Goal: Information Seeking & Learning: Find specific fact

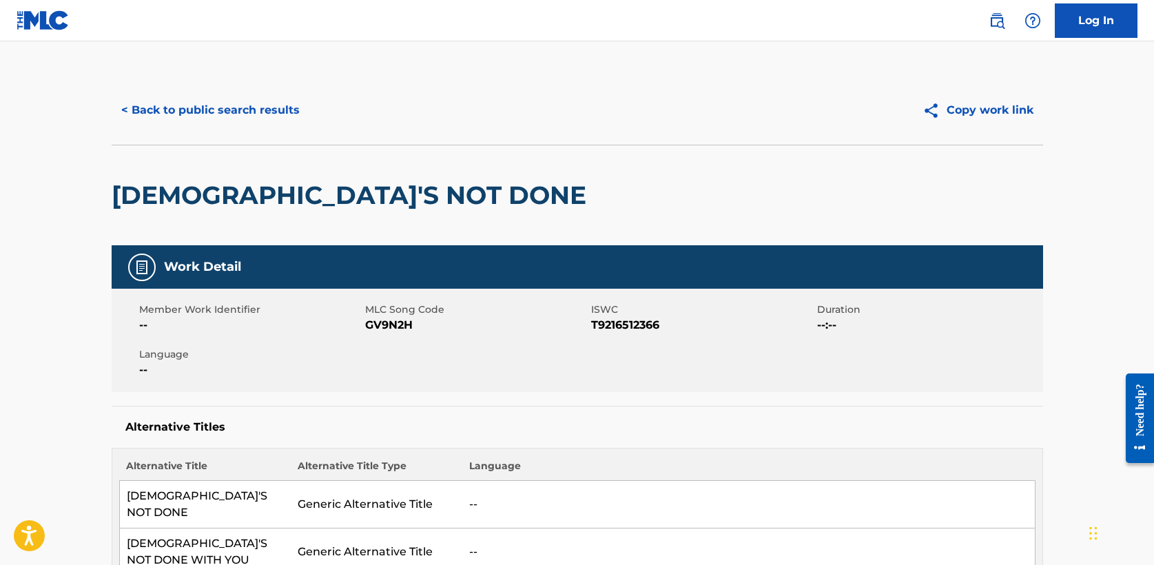
click at [172, 120] on button "< Back to public search results" at bounding box center [211, 110] width 198 height 34
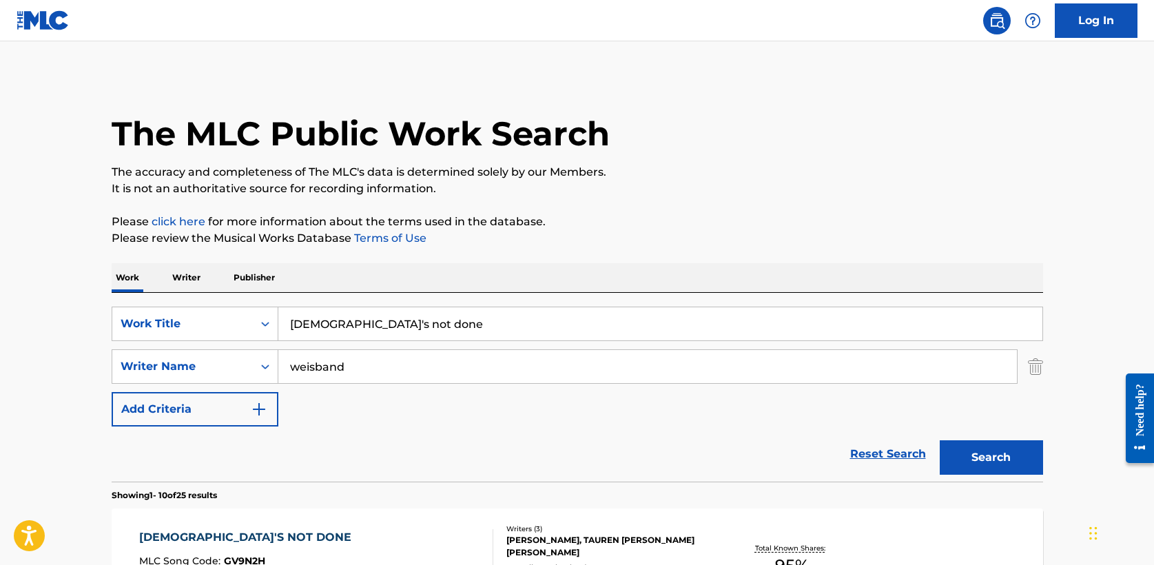
scroll to position [232, 0]
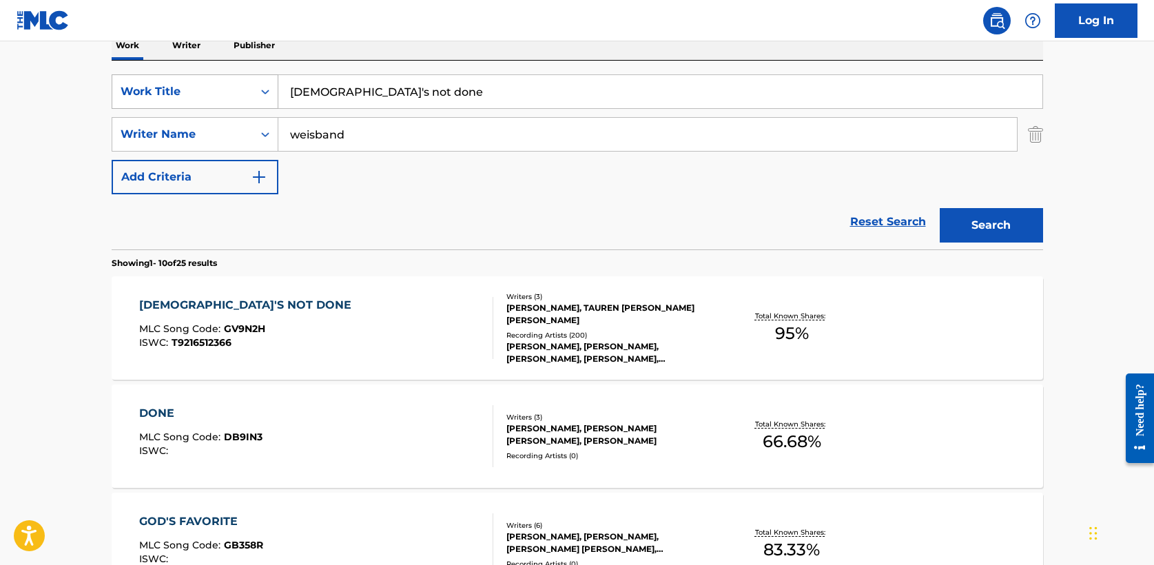
drag, startPoint x: 395, startPoint y: 94, endPoint x: 163, endPoint y: 85, distance: 232.3
click at [163, 85] on div "SearchWithCriteria5a2173f0-7a6b-48a5-aaeb-ae2f49c14e6e Work Title god's not done" at bounding box center [577, 91] width 931 height 34
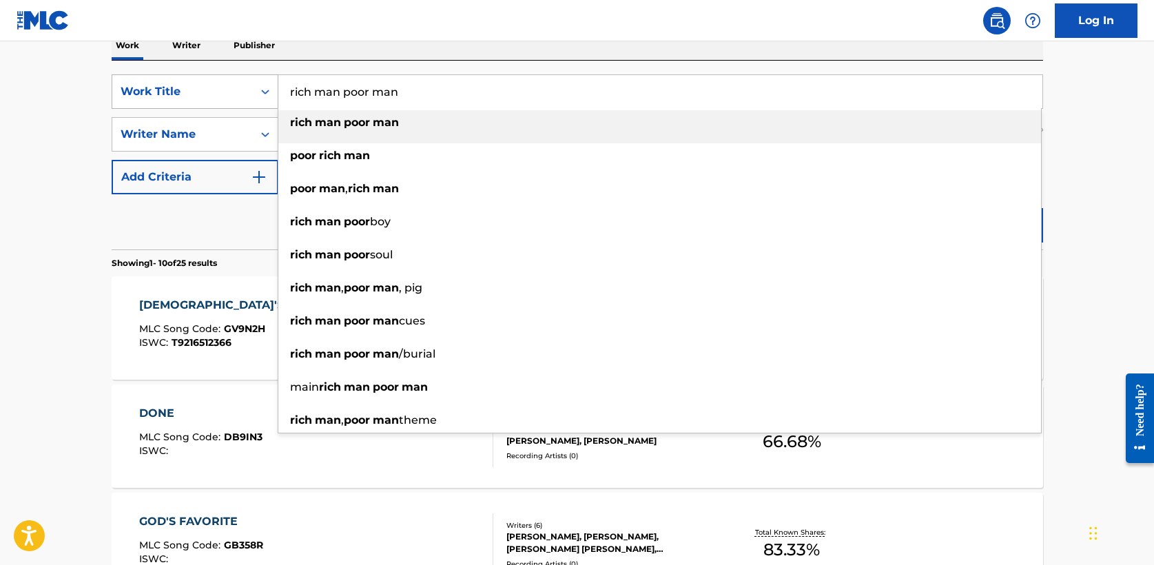
type input "rich man poor man"
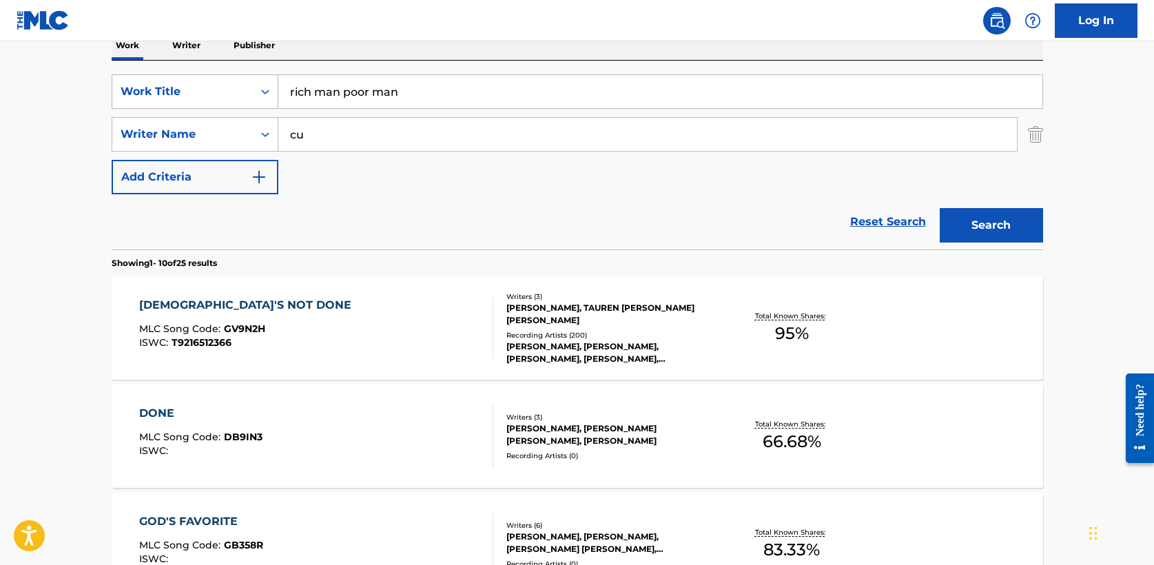
type input "c"
type input "zumback"
click at [940, 208] on button "Search" at bounding box center [991, 225] width 103 height 34
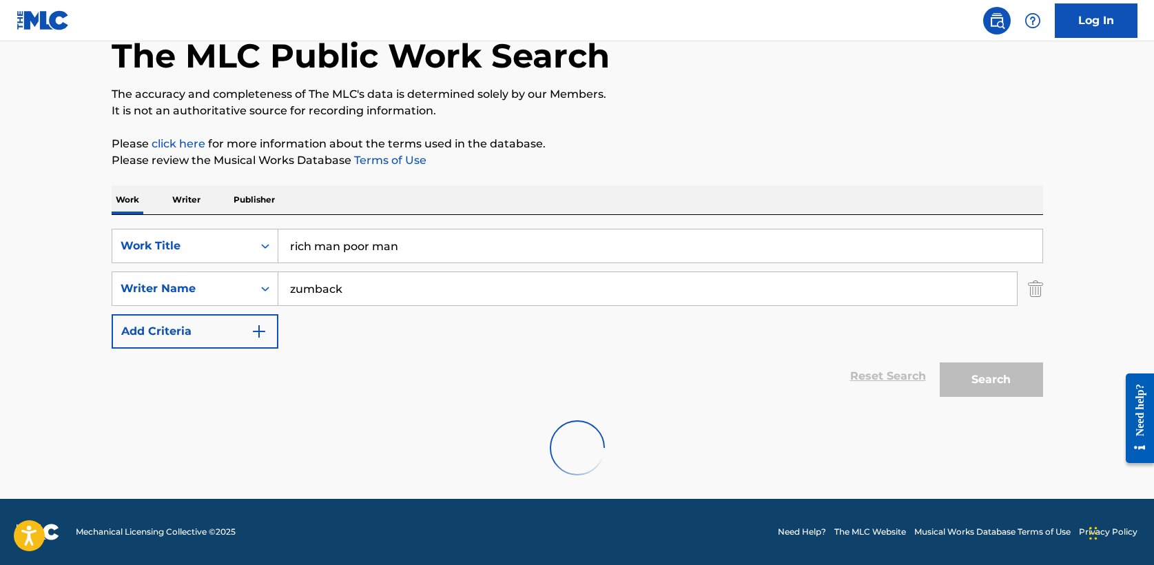
scroll to position [185, 0]
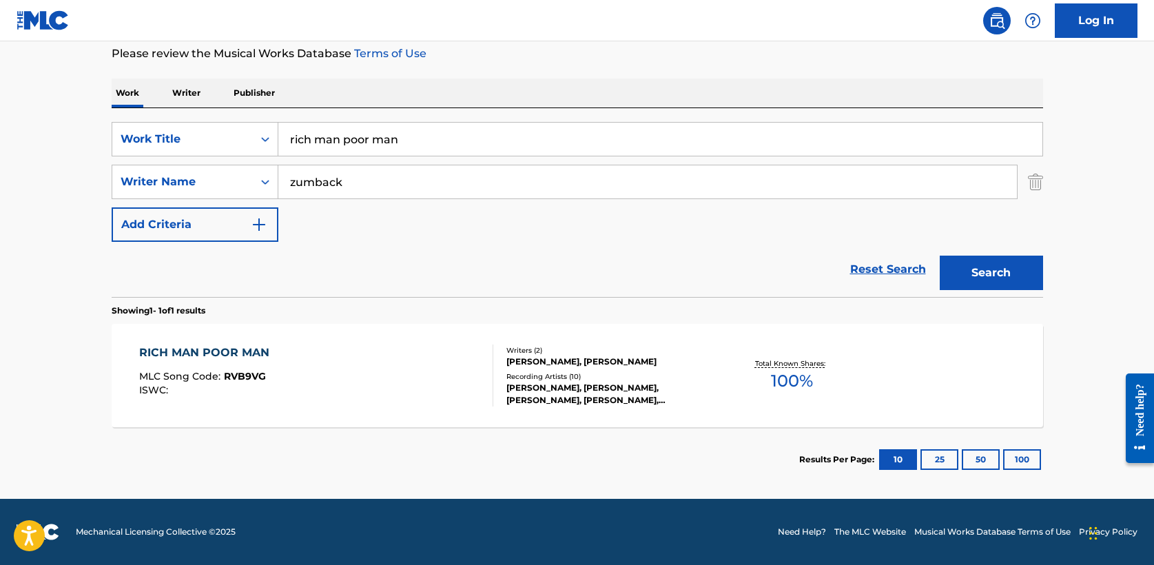
click at [198, 351] on div "RICH MAN POOR MAN" at bounding box center [207, 352] width 137 height 17
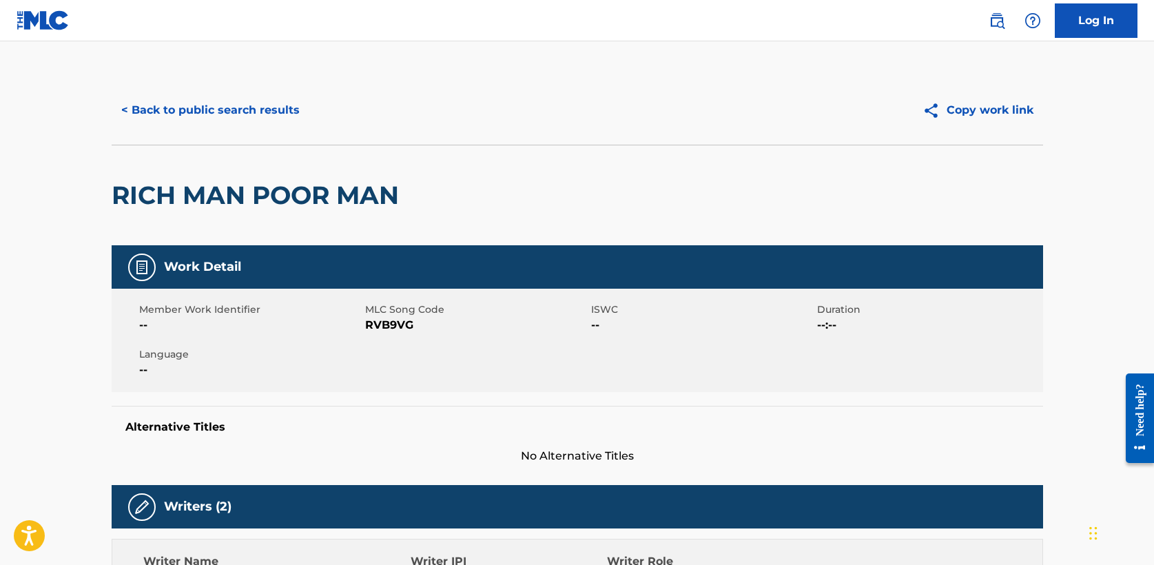
click at [219, 103] on button "< Back to public search results" at bounding box center [211, 110] width 198 height 34
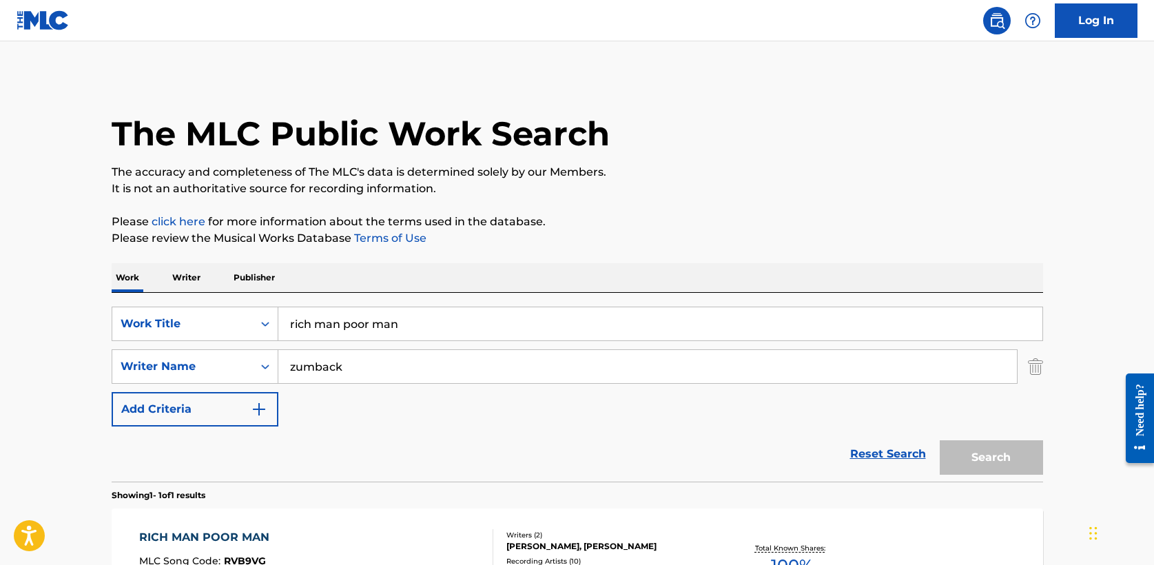
scroll to position [105, 0]
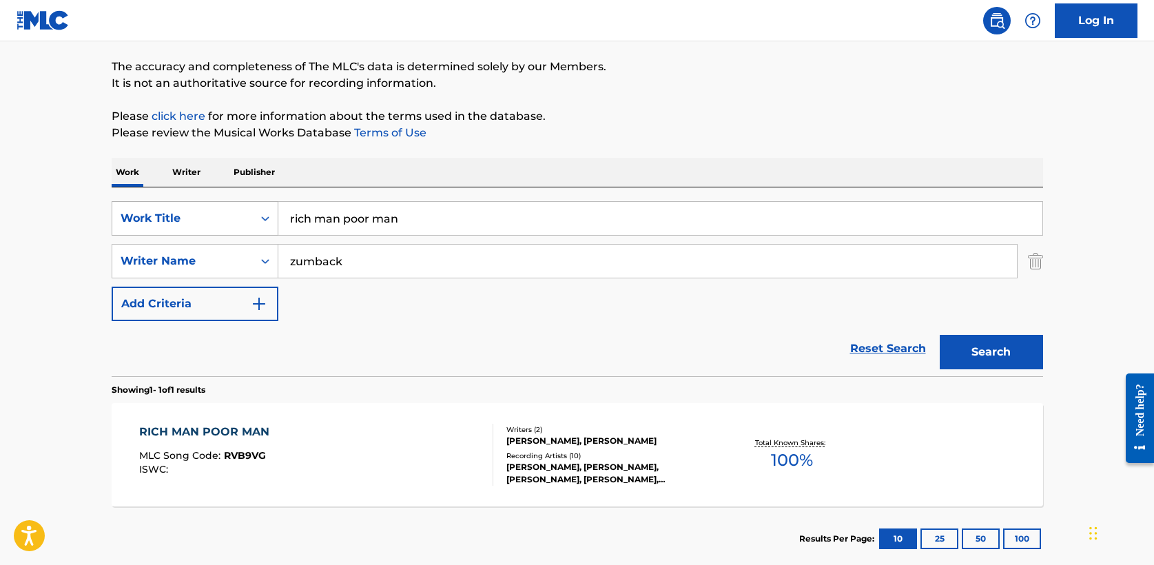
drag, startPoint x: 423, startPoint y: 225, endPoint x: 140, endPoint y: 218, distance: 283.2
click at [140, 218] on div "SearchWithCriteria5a2173f0-7a6b-48a5-aaeb-ae2f49c14e6e Work Title rich man poor…" at bounding box center [577, 218] width 931 height 34
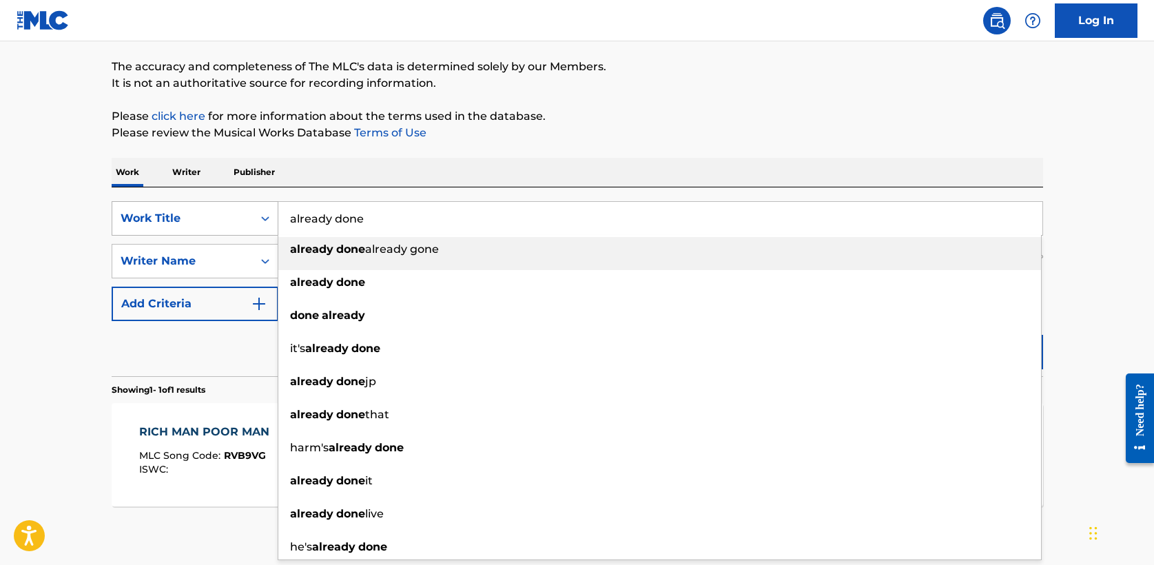
type input "already done"
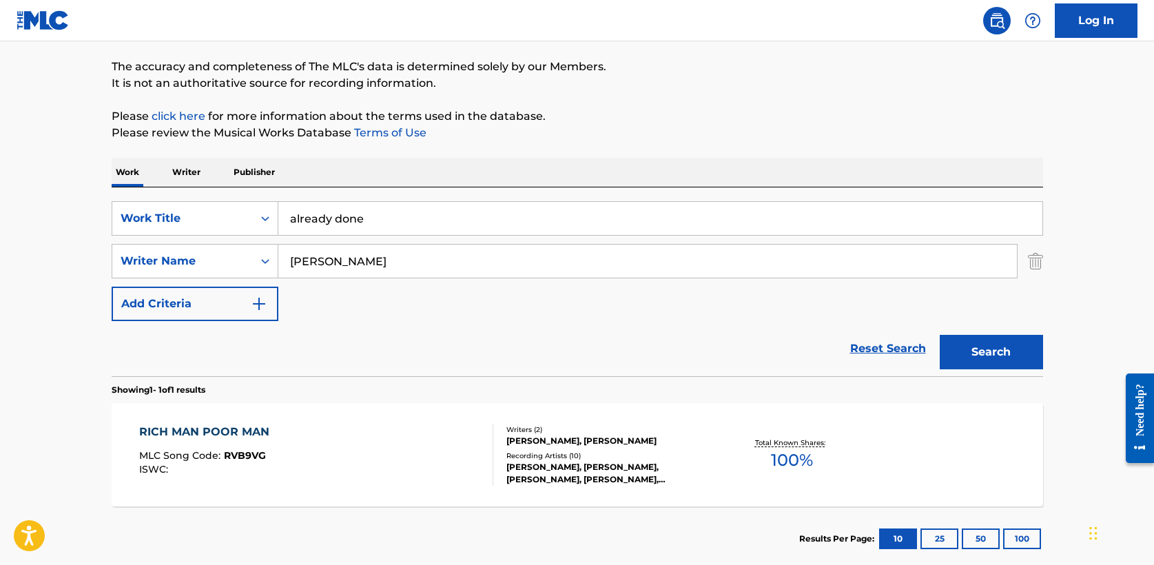
type input "[PERSON_NAME]"
click at [968, 342] on button "Search" at bounding box center [991, 352] width 103 height 34
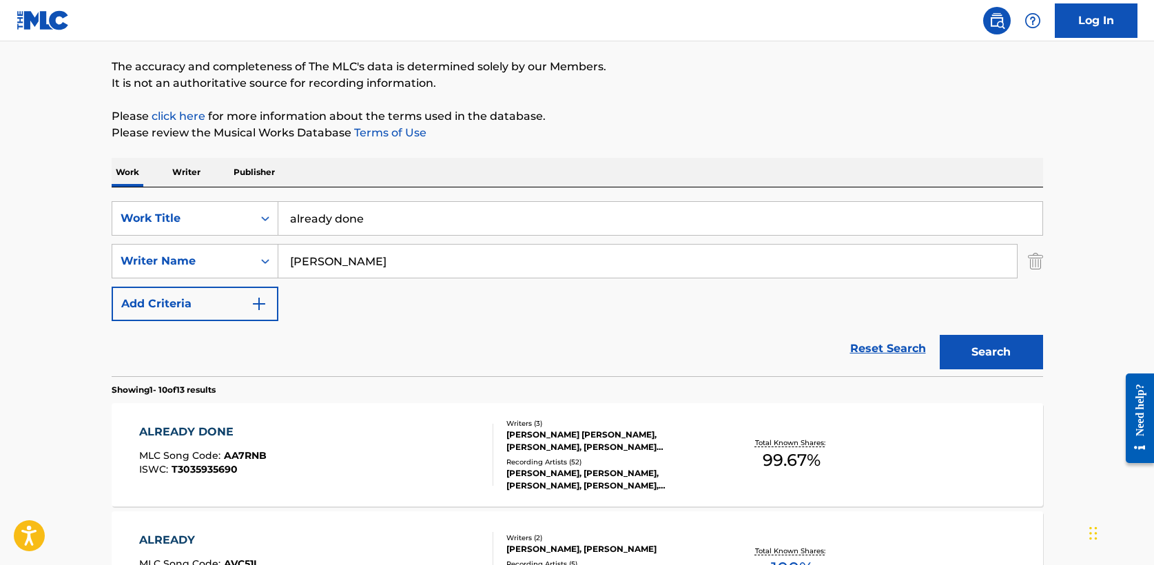
click at [218, 428] on div "ALREADY DONE" at bounding box center [202, 432] width 127 height 17
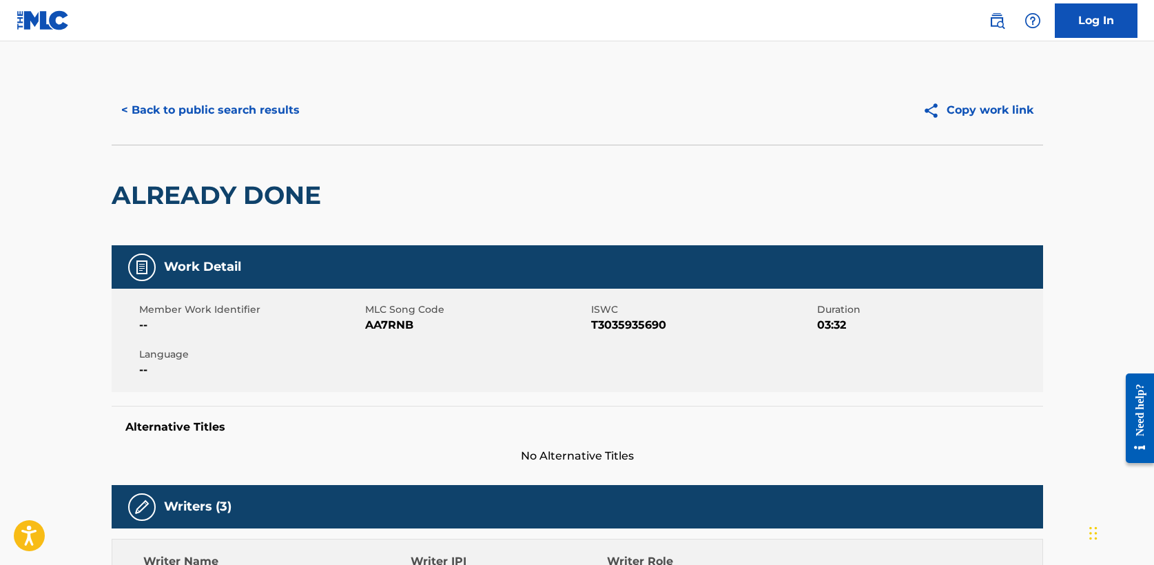
click at [208, 114] on button "< Back to public search results" at bounding box center [211, 110] width 198 height 34
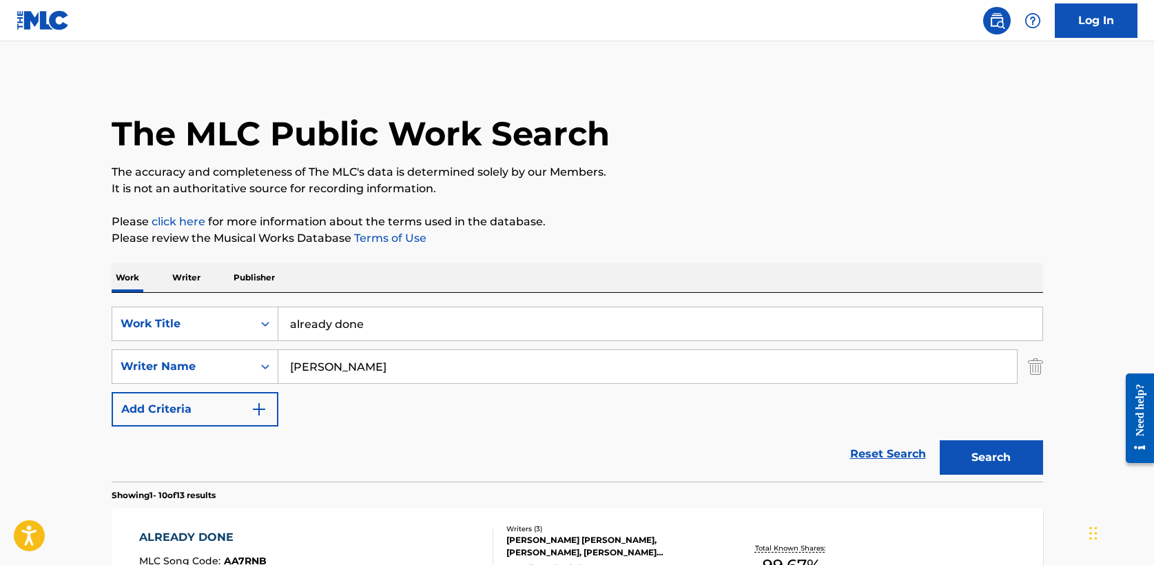
scroll to position [105, 0]
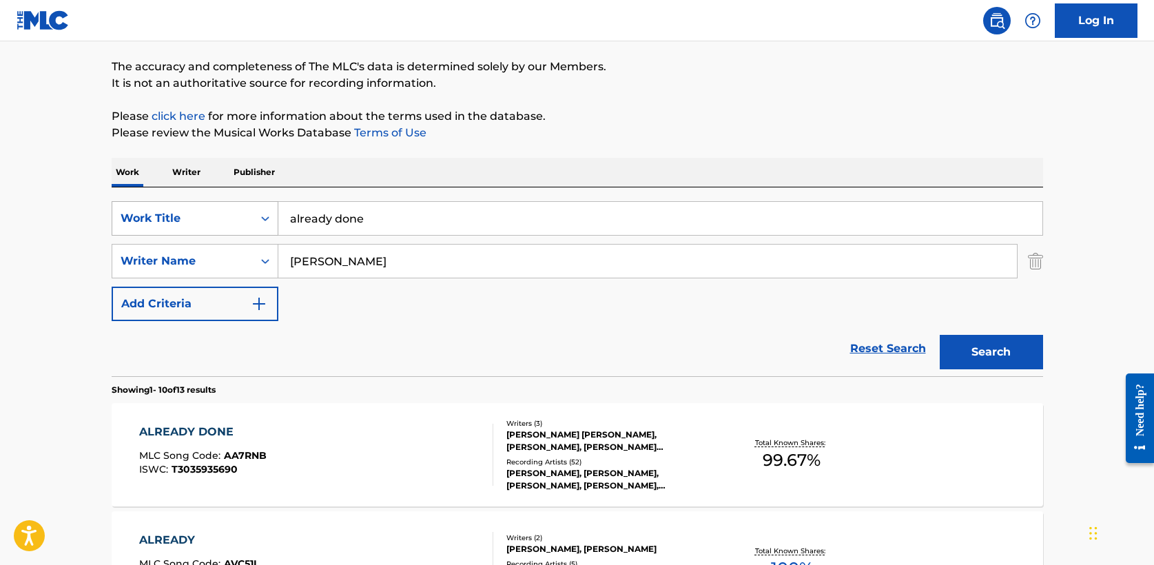
drag, startPoint x: 373, startPoint y: 220, endPoint x: 194, endPoint y: 220, distance: 179.1
click at [194, 220] on div "SearchWithCriteria5a2173f0-7a6b-48a5-aaeb-ae2f49c14e6e Work Title already done" at bounding box center [577, 218] width 931 height 34
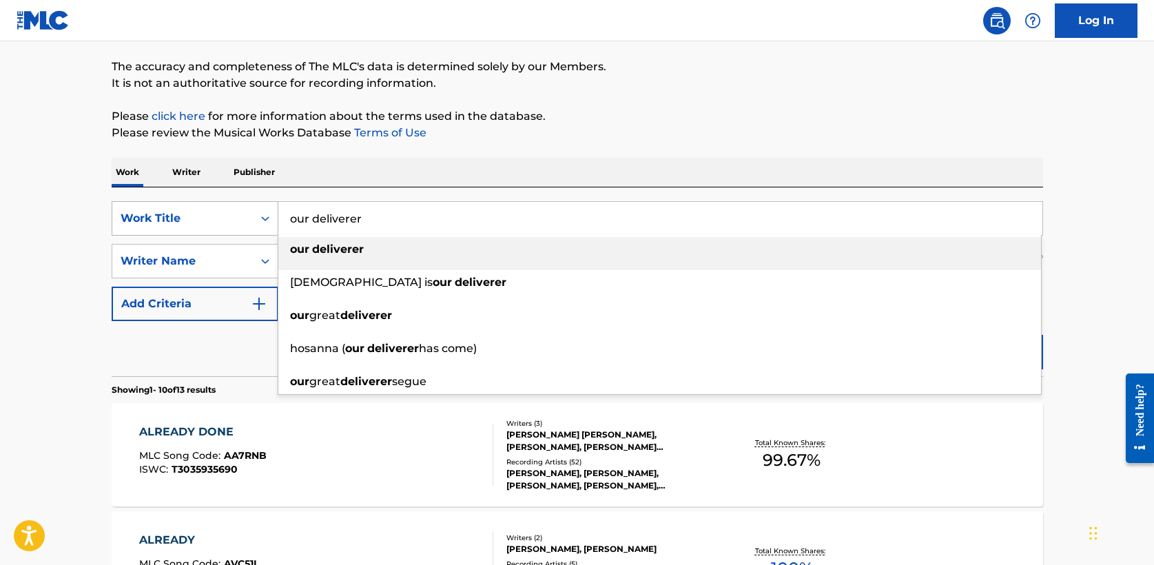
type input "our deliverer"
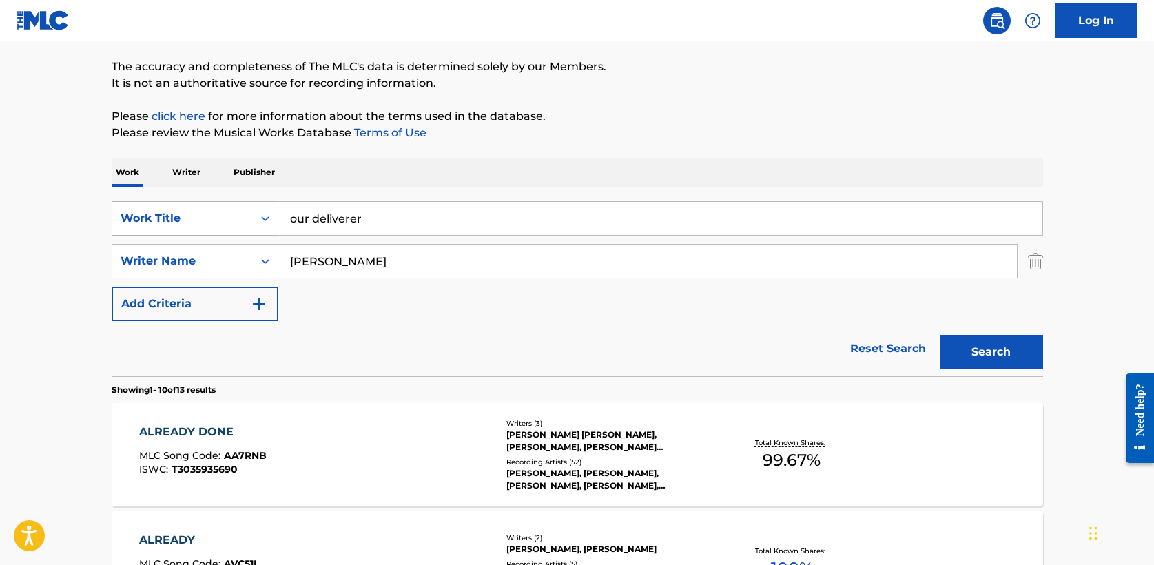
type input "[PERSON_NAME]"
click at [940, 335] on button "Search" at bounding box center [991, 352] width 103 height 34
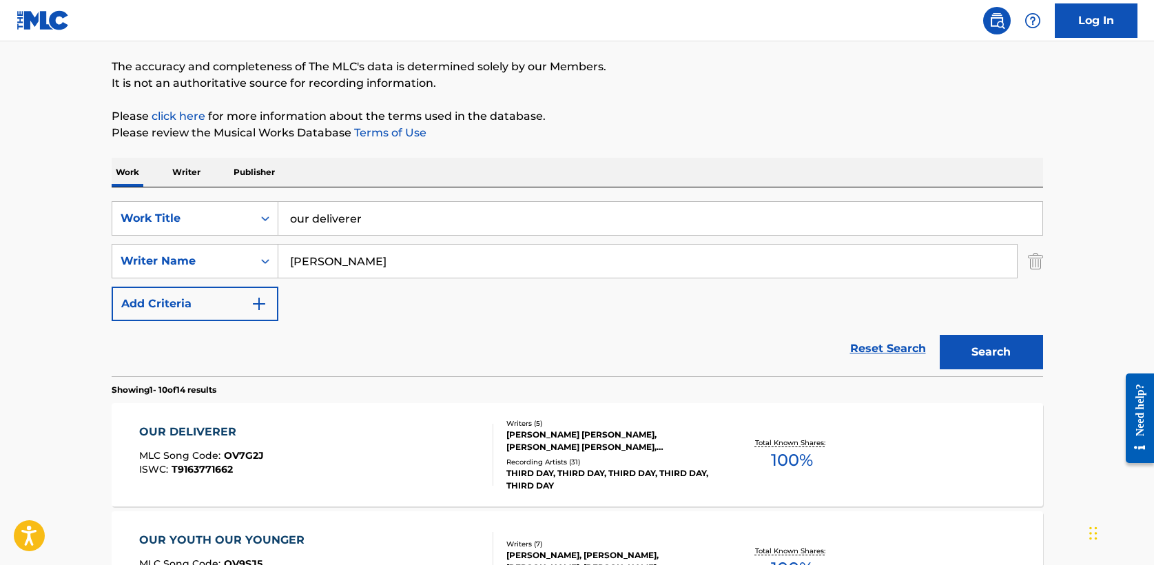
click at [190, 431] on div "OUR DELIVERER" at bounding box center [201, 432] width 125 height 17
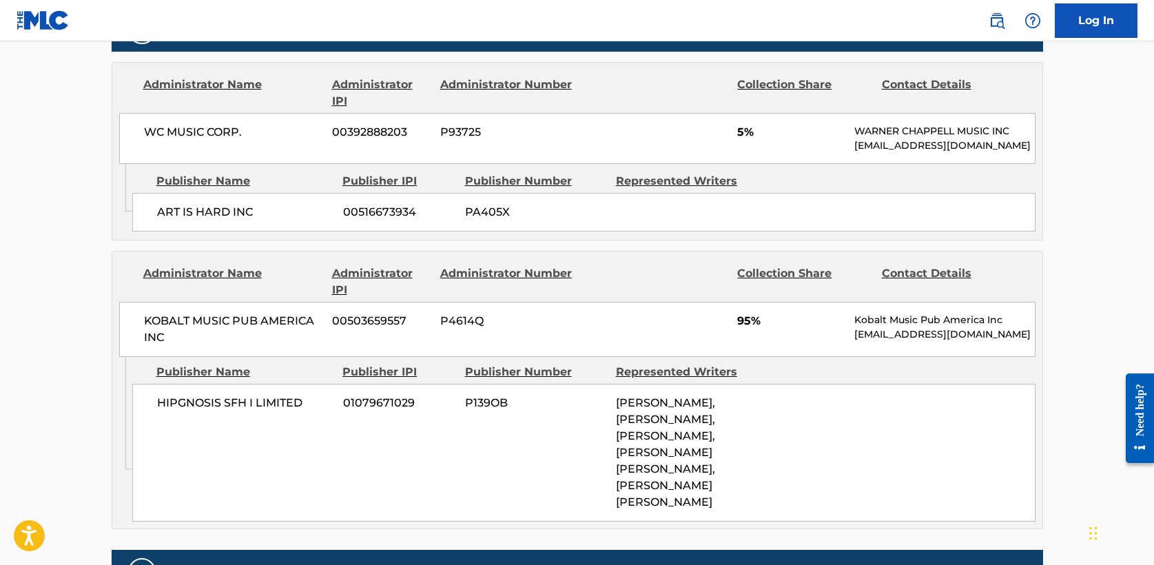
scroll to position [712, 0]
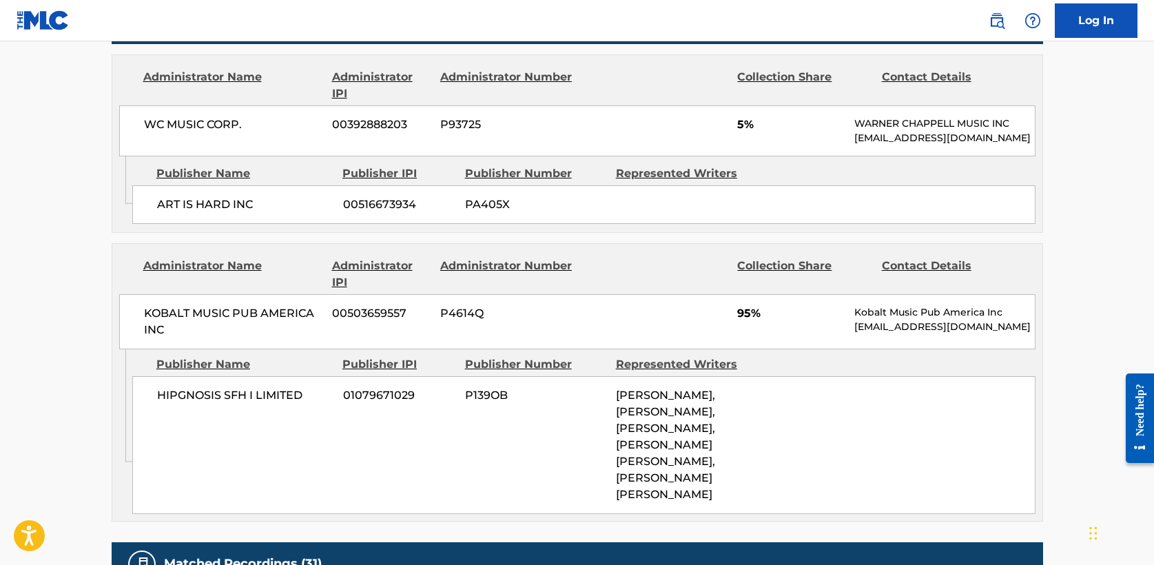
scroll to position [105, 0]
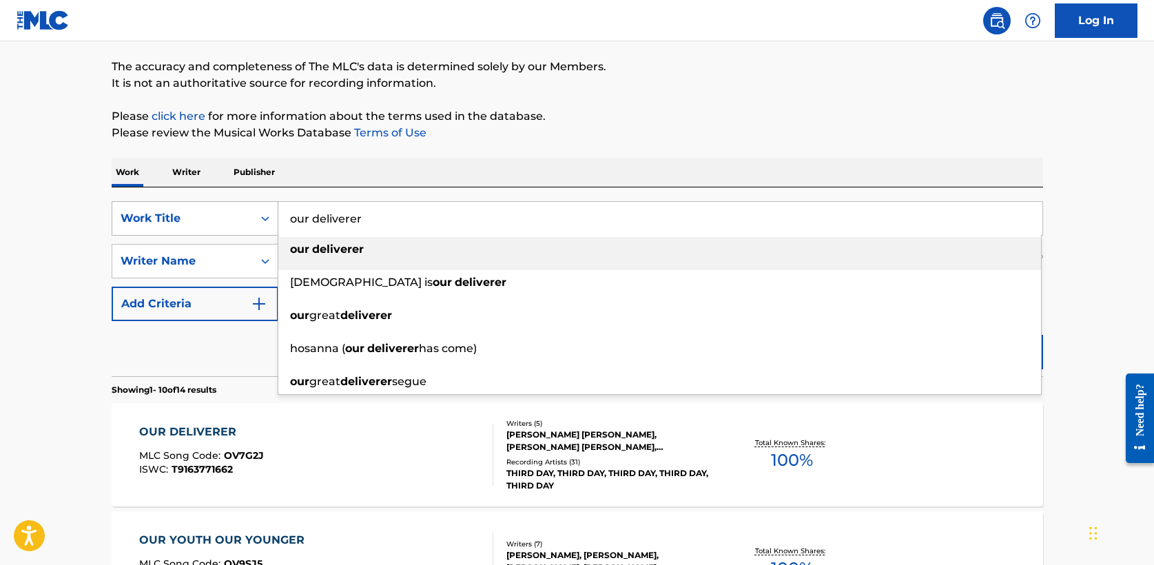
drag, startPoint x: 382, startPoint y: 221, endPoint x: 185, endPoint y: 210, distance: 197.3
click at [185, 211] on div "SearchWithCriteria5a2173f0-7a6b-48a5-aaeb-ae2f49c14e6e Work Title our deliverer…" at bounding box center [577, 218] width 931 height 34
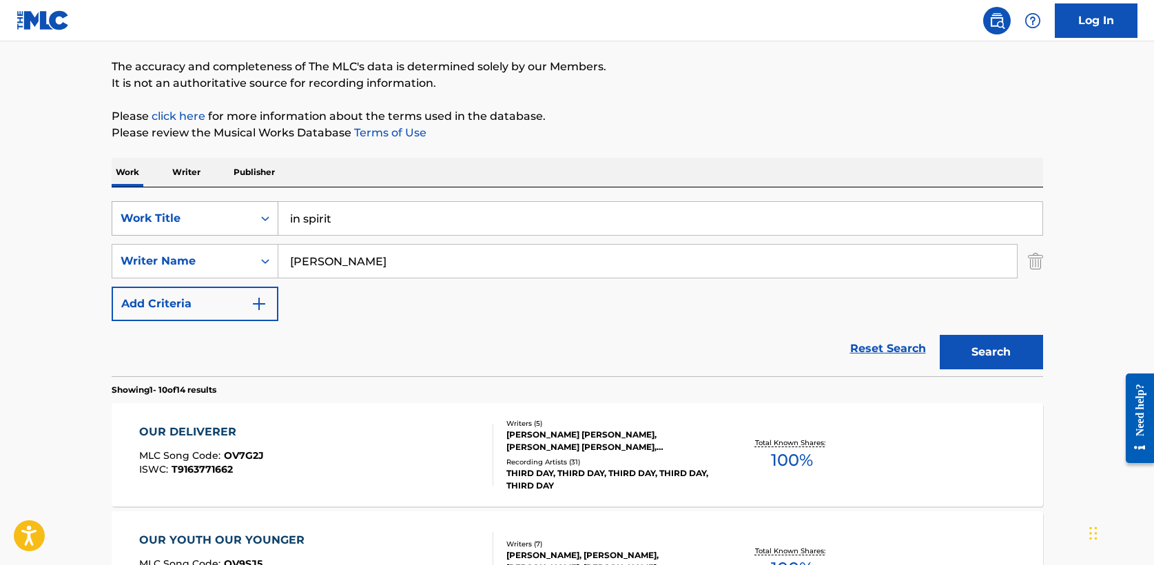
drag, startPoint x: 305, startPoint y: 218, endPoint x: 205, endPoint y: 205, distance: 100.7
click at [205, 205] on div "SearchWithCriteria5a2173f0-7a6b-48a5-aaeb-ae2f49c14e6e Work Title in spirit" at bounding box center [577, 218] width 931 height 34
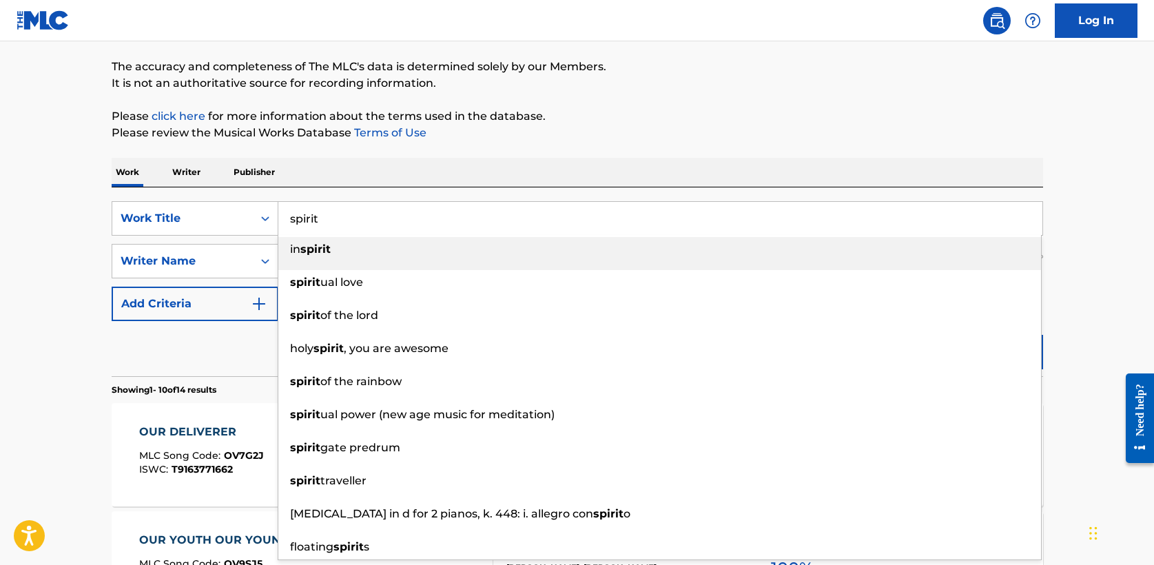
type input "spirit"
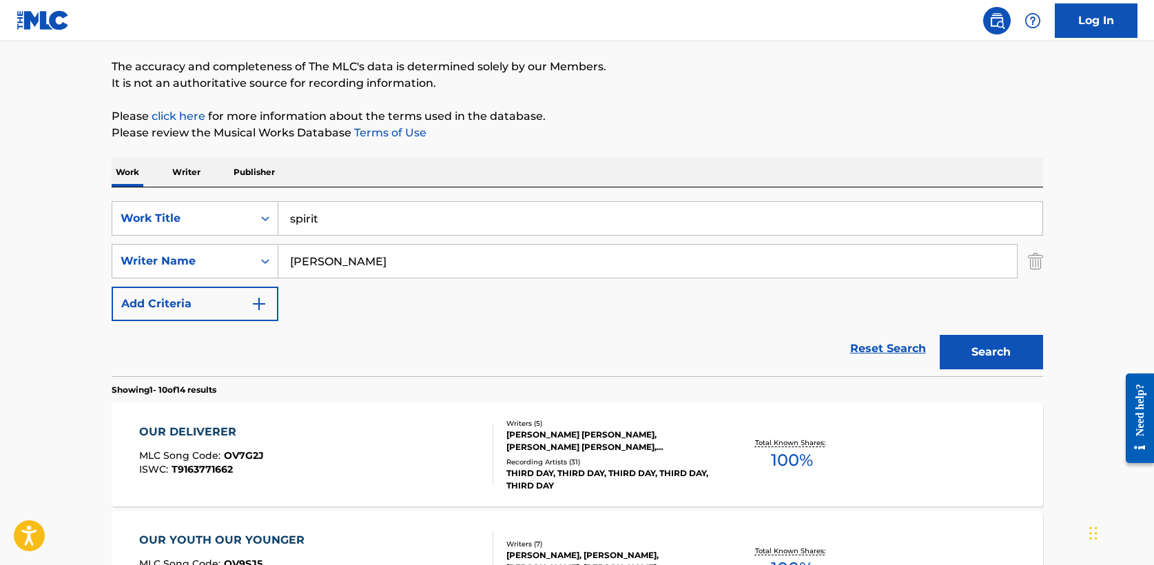
click at [982, 361] on button "Search" at bounding box center [991, 352] width 103 height 34
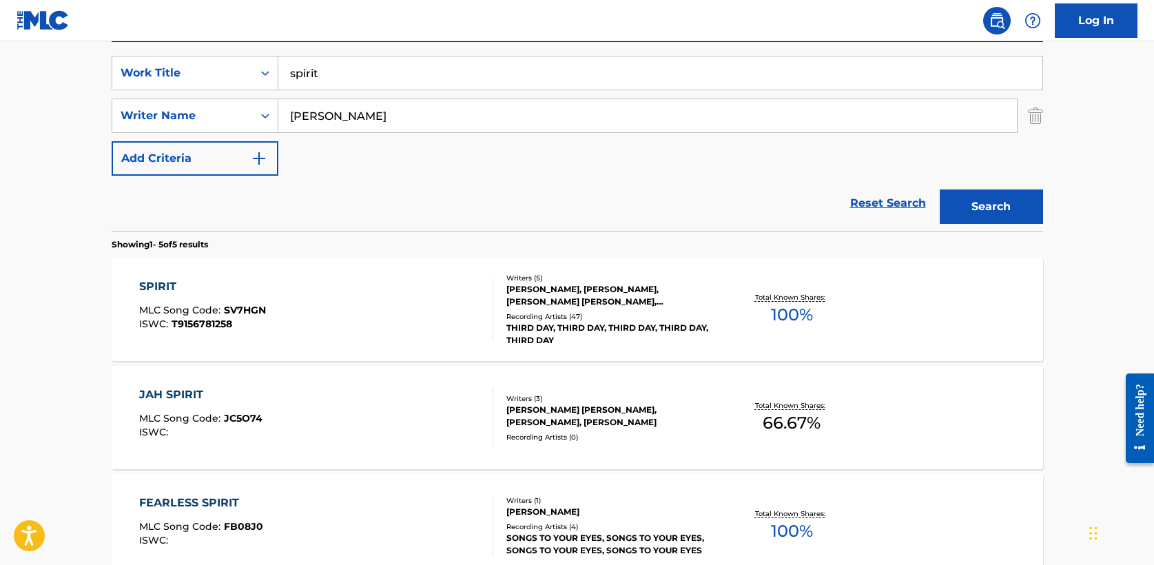
scroll to position [255, 0]
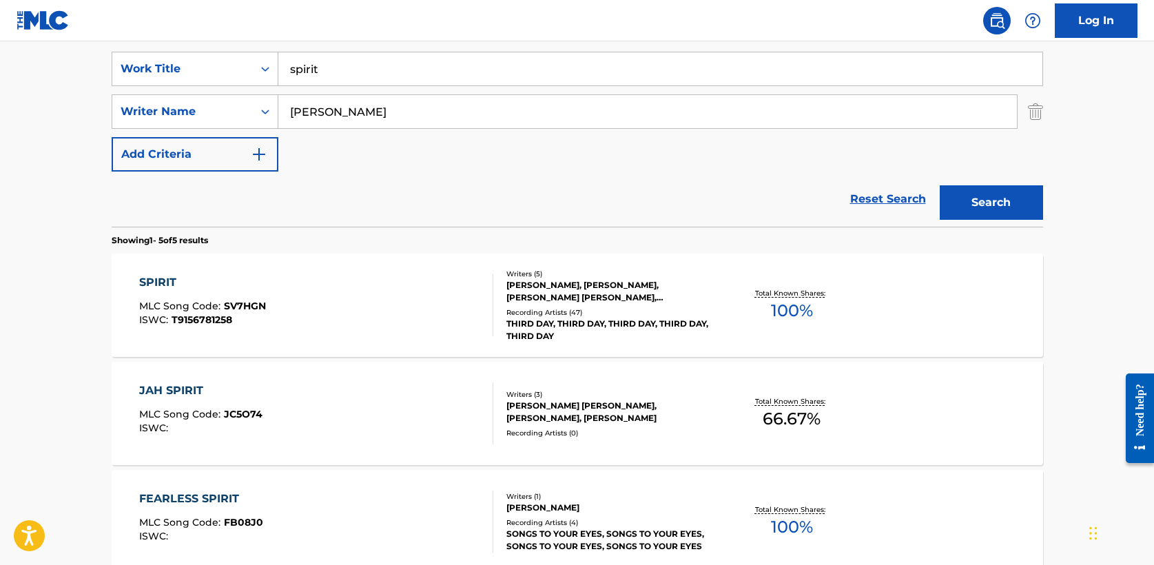
click at [167, 282] on div "SPIRIT" at bounding box center [202, 282] width 127 height 17
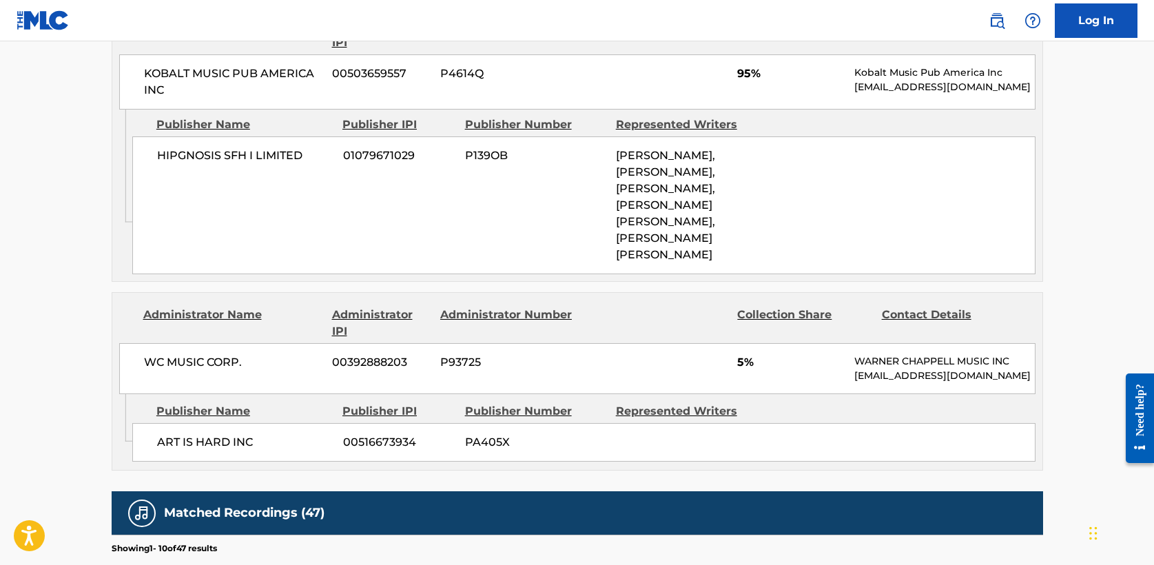
scroll to position [777, 0]
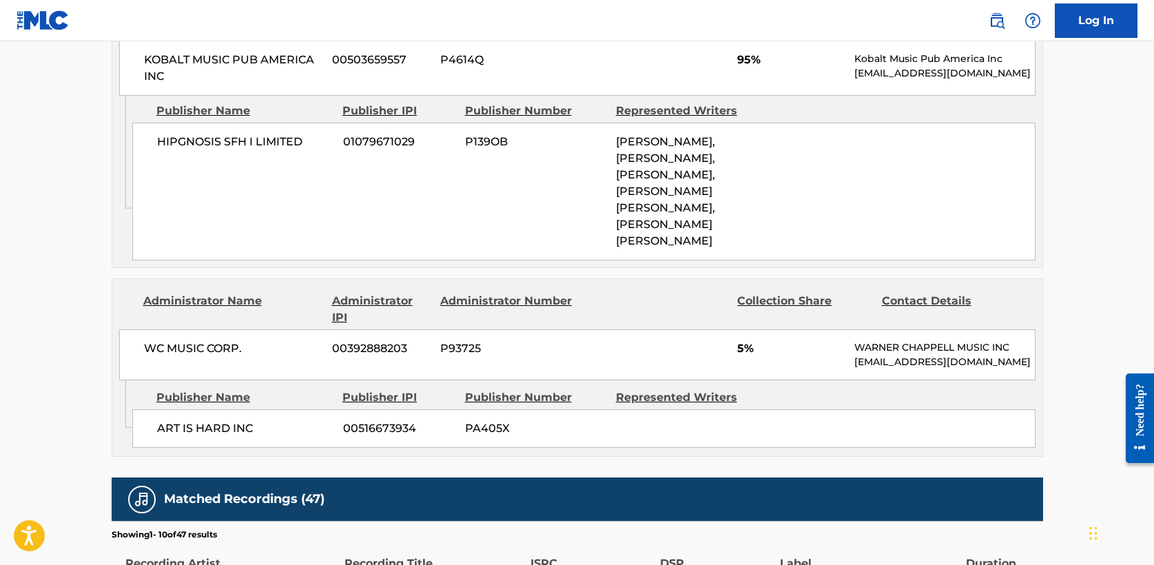
scroll to position [255, 0]
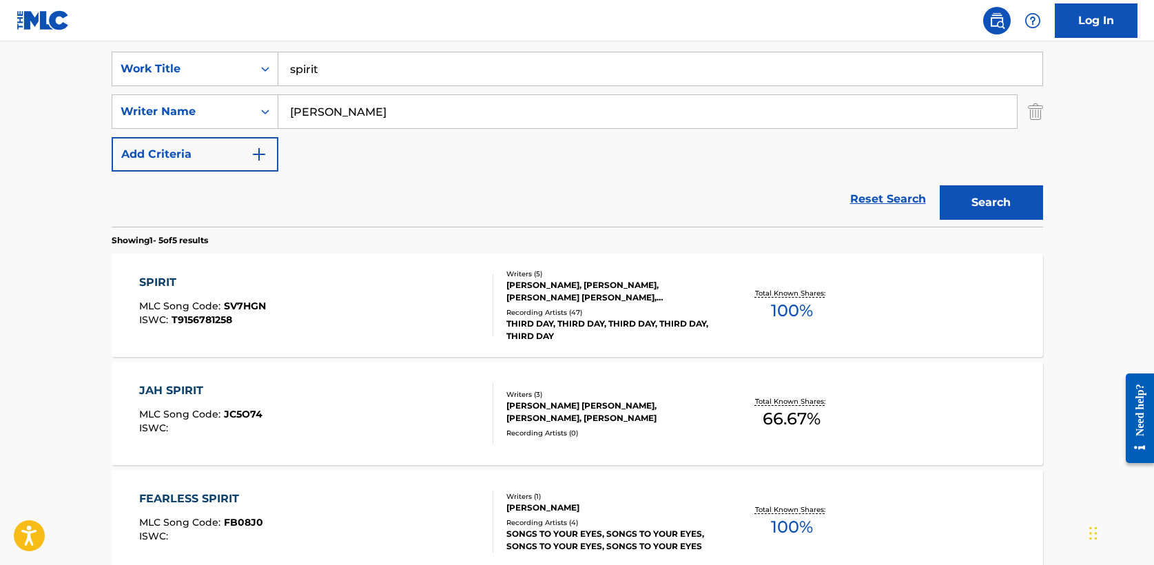
drag, startPoint x: 300, startPoint y: 59, endPoint x: 193, endPoint y: 32, distance: 110.3
click at [193, 32] on div "Log In The MLC Public Work Search The accuracy and completeness of The MLC's da…" at bounding box center [577, 336] width 1154 height 1182
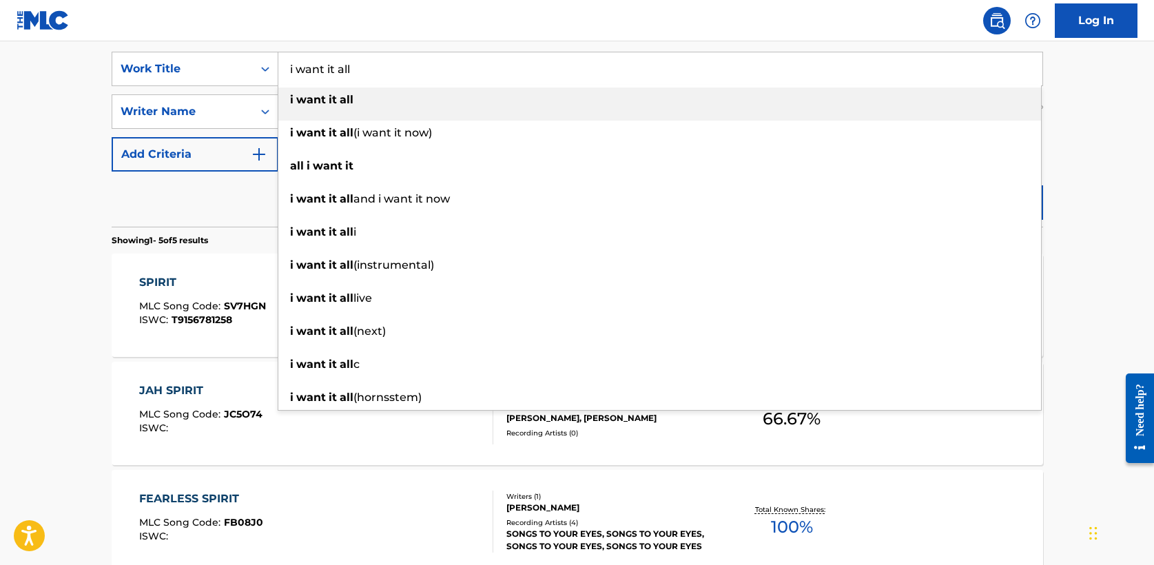
type input "i want it all"
click at [20, 125] on main "The MLC Public Work Search The accuracy and completeness of The MLC's data is d…" at bounding box center [577, 323] width 1154 height 1075
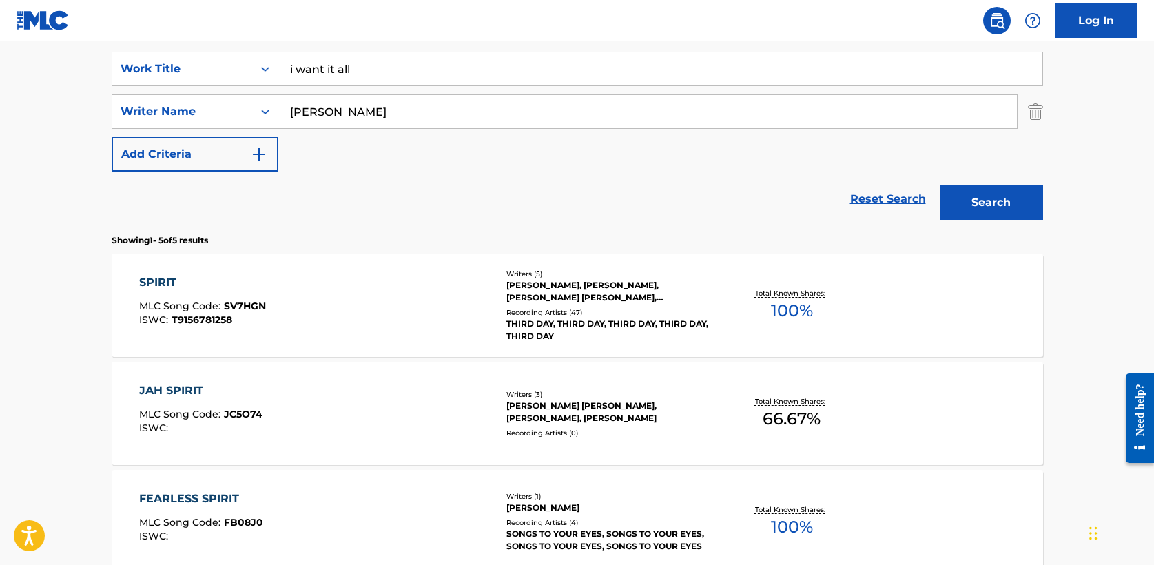
click at [984, 207] on button "Search" at bounding box center [991, 202] width 103 height 34
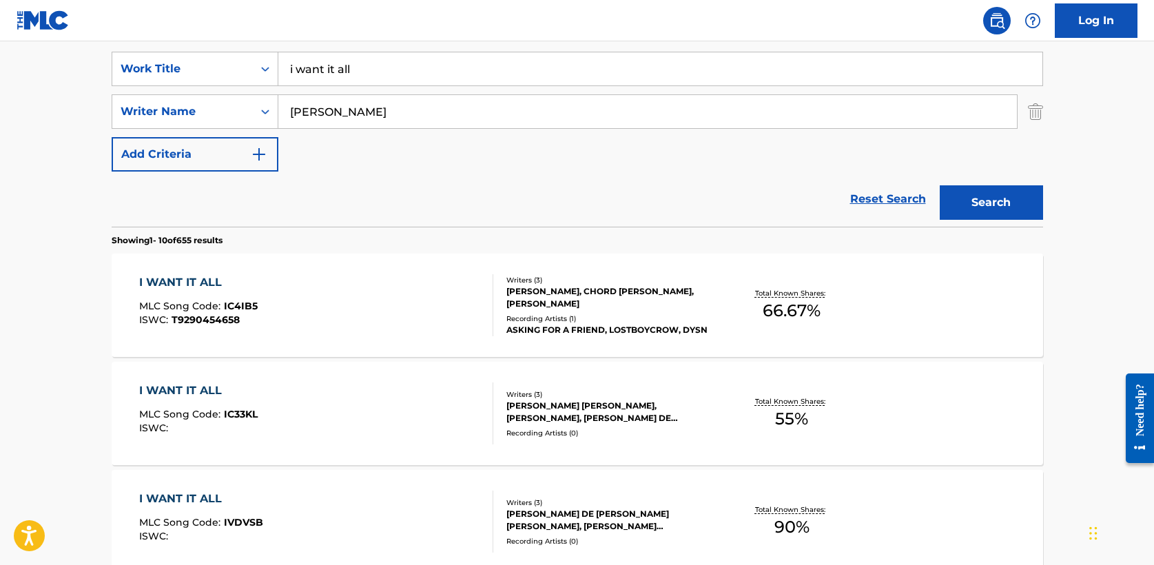
click at [207, 284] on div "I WANT IT ALL" at bounding box center [198, 282] width 118 height 17
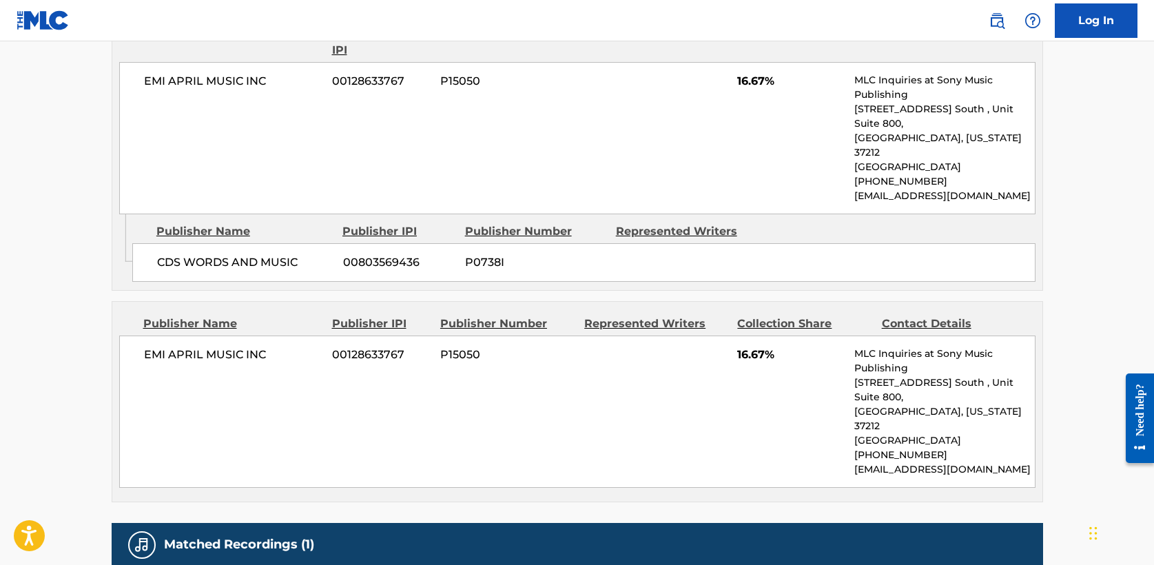
scroll to position [1136, 0]
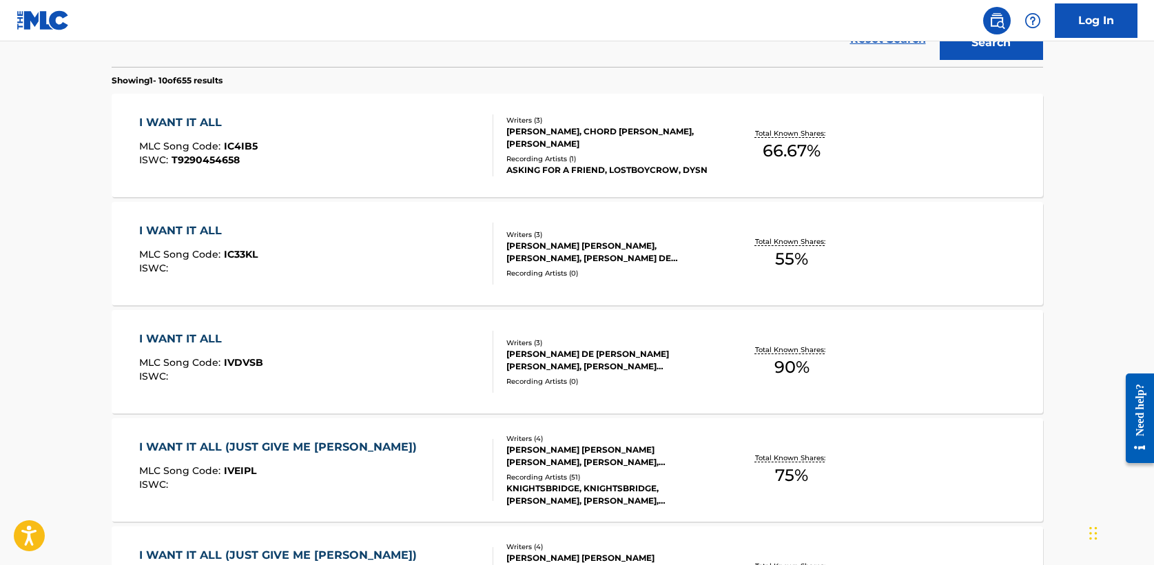
scroll to position [464, 0]
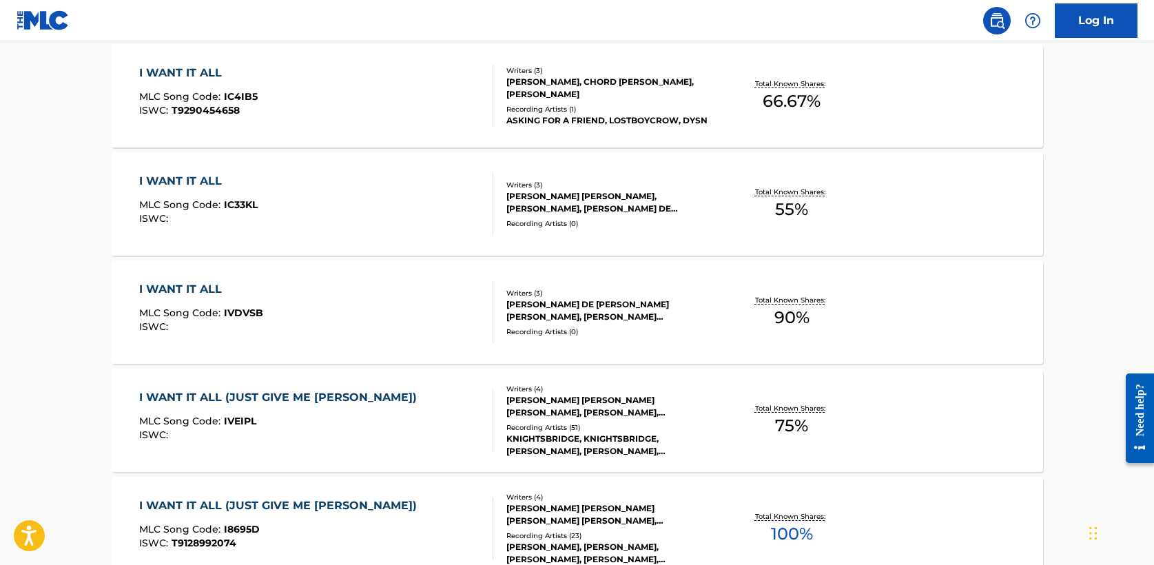
click at [297, 393] on div "I WANT IT ALL (JUST GIVE ME [PERSON_NAME])" at bounding box center [281, 397] width 285 height 17
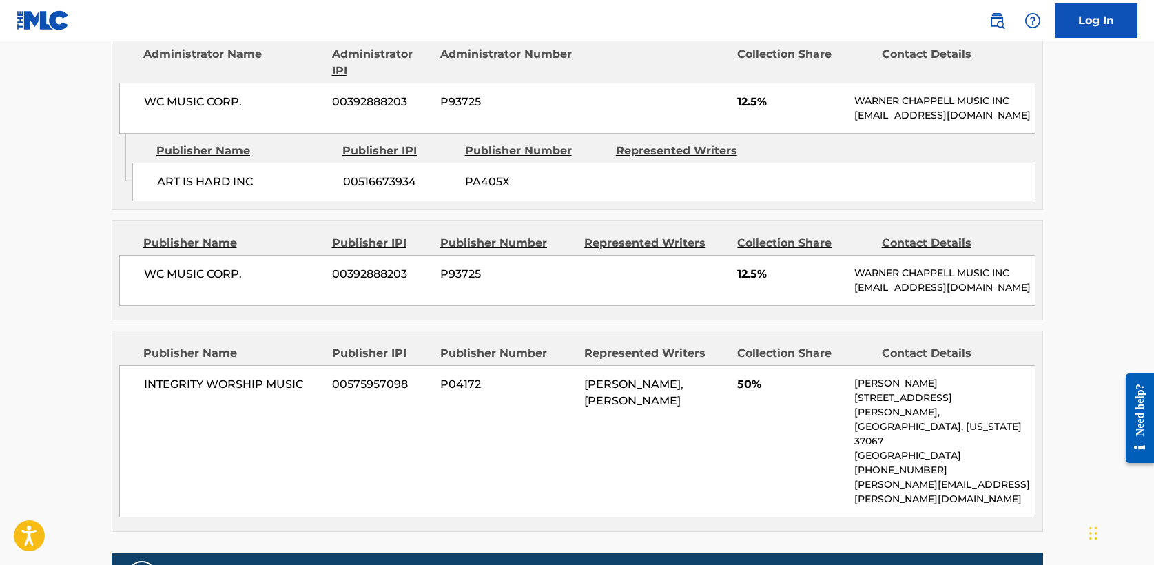
scroll to position [744, 0]
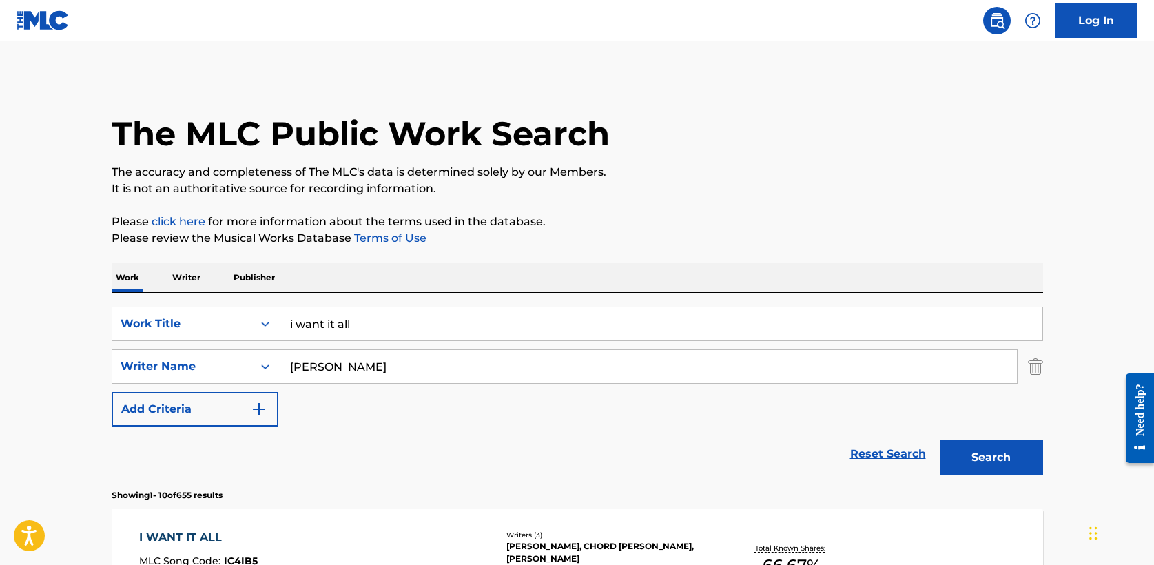
drag, startPoint x: 384, startPoint y: 323, endPoint x: 96, endPoint y: 305, distance: 288.5
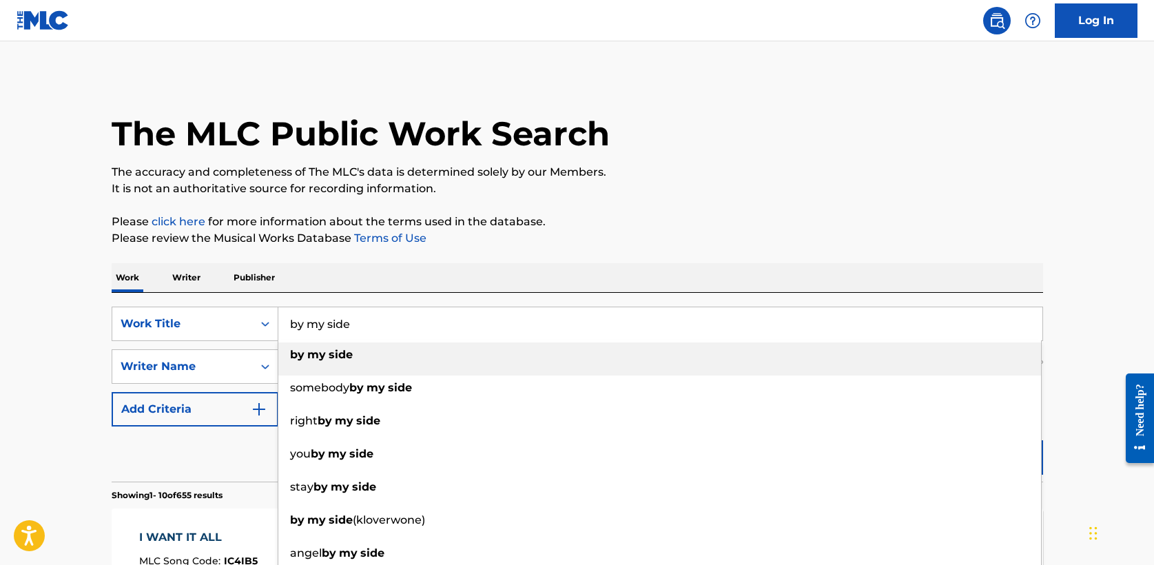
type input "by my side"
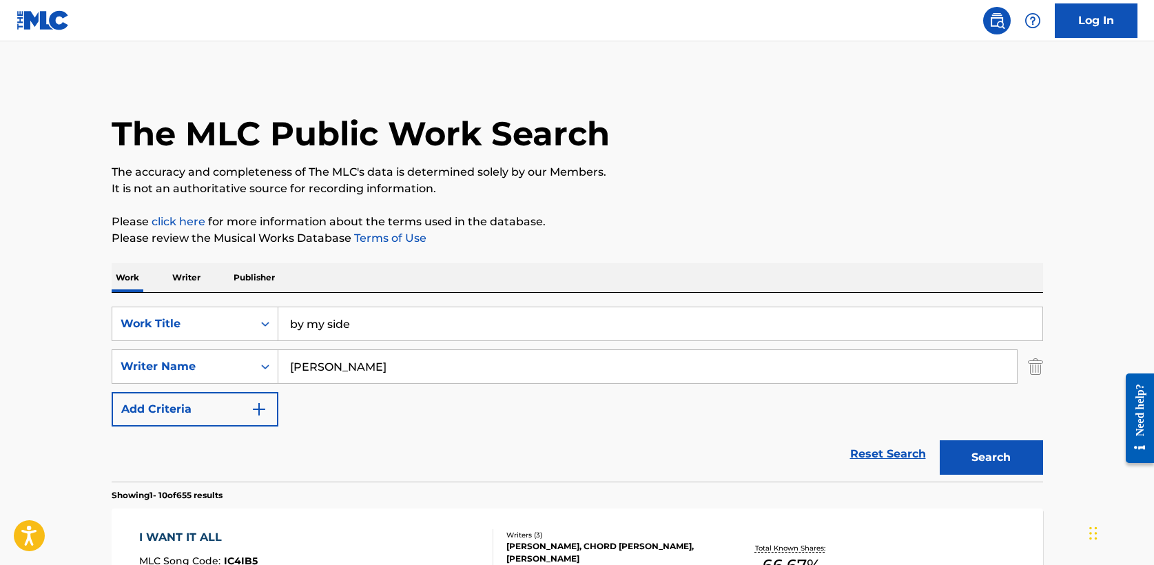
click at [1009, 456] on button "Search" at bounding box center [991, 457] width 103 height 34
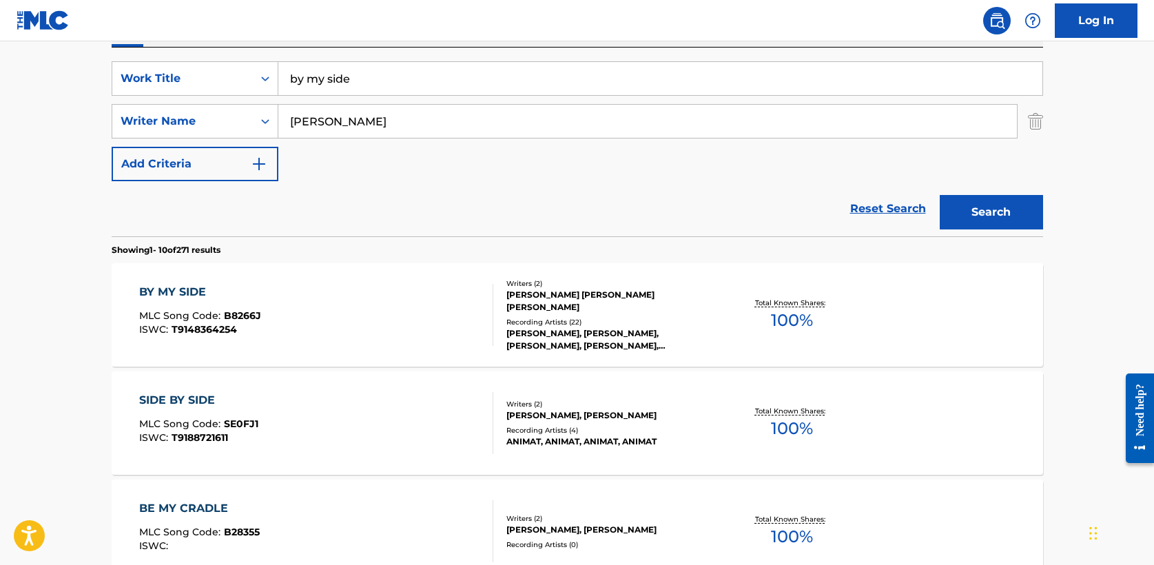
scroll to position [263, 0]
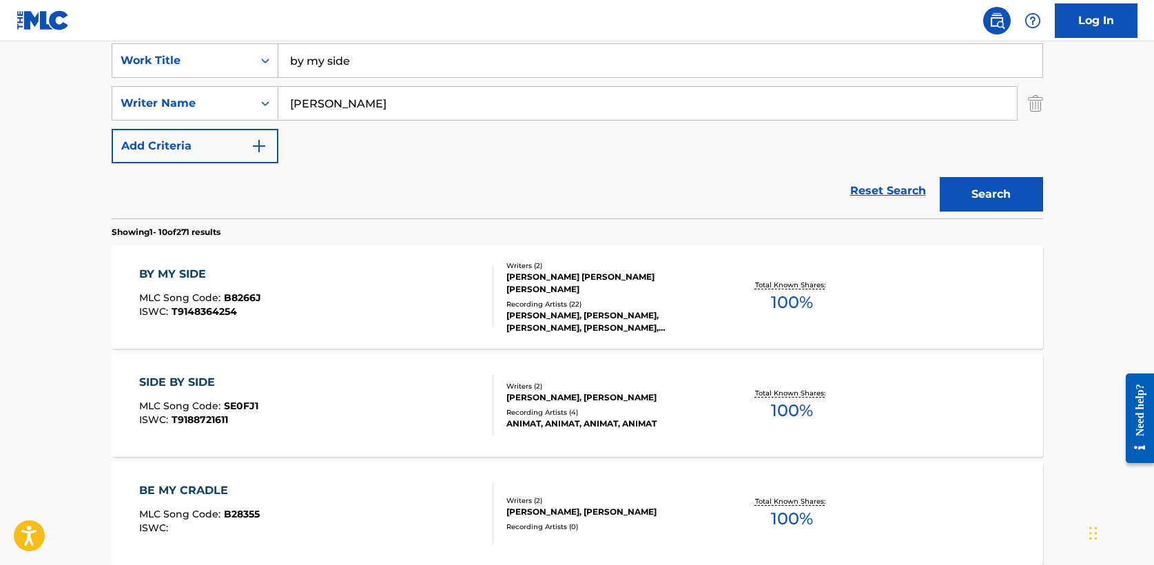
click at [199, 275] on div "BY MY SIDE" at bounding box center [200, 274] width 122 height 17
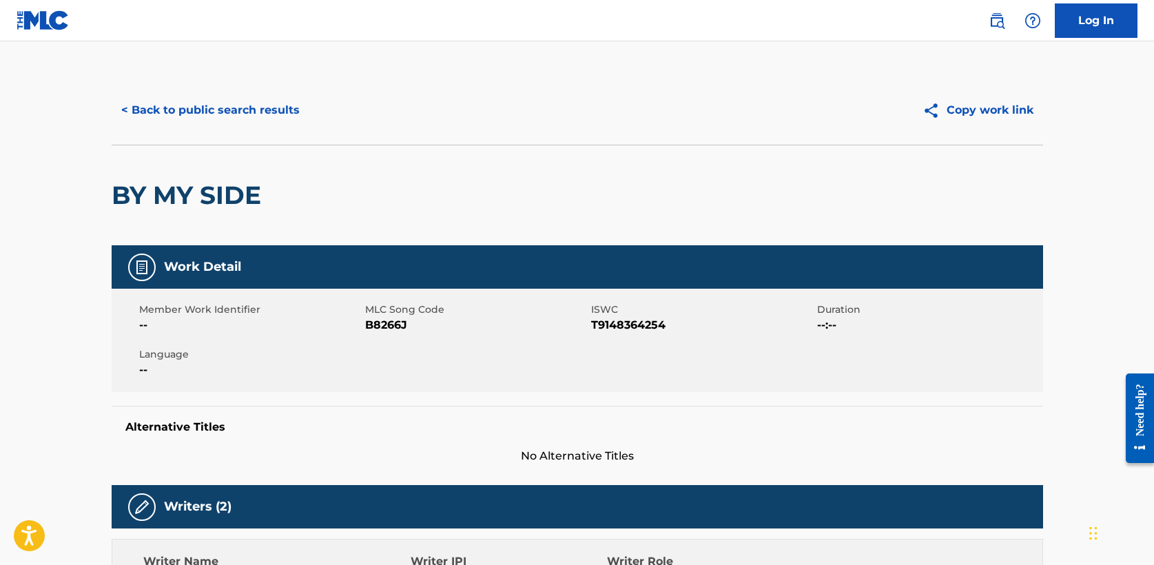
click at [246, 110] on button "< Back to public search results" at bounding box center [211, 110] width 198 height 34
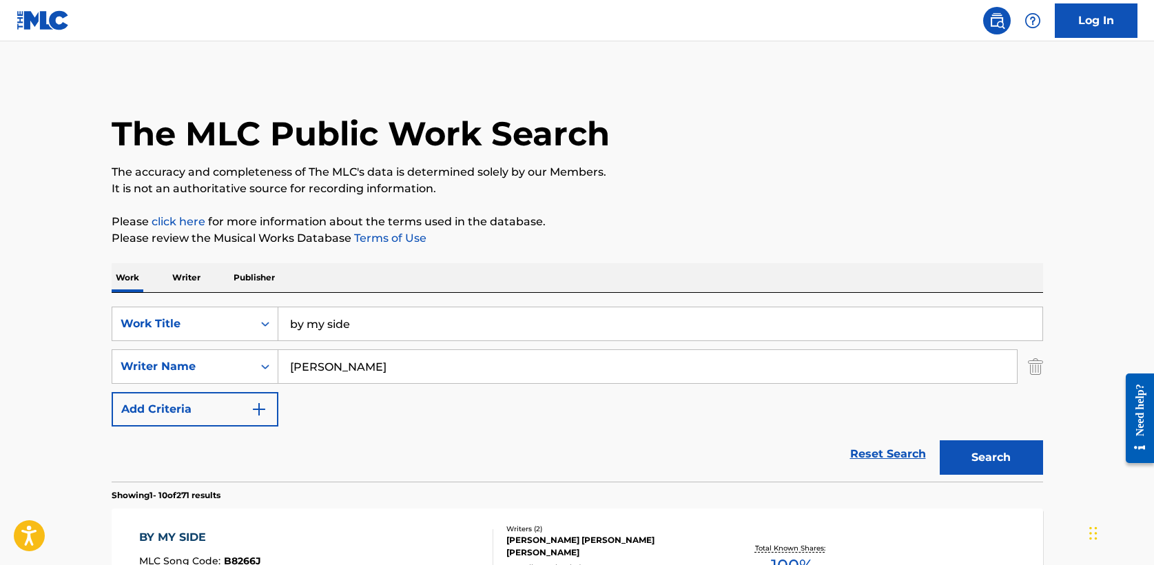
scroll to position [263, 0]
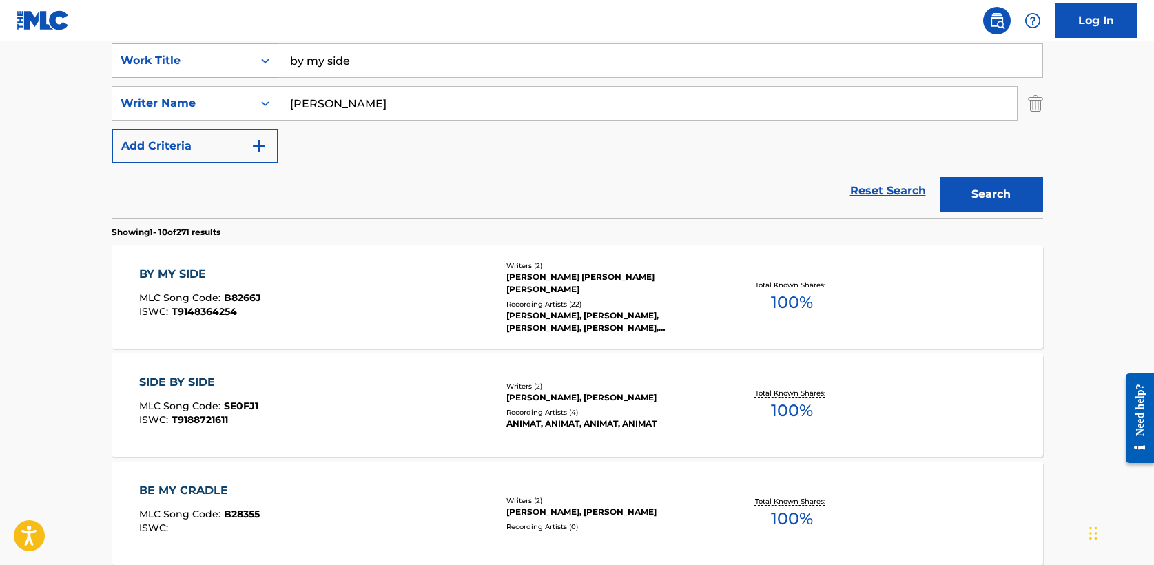
drag, startPoint x: 361, startPoint y: 59, endPoint x: 160, endPoint y: 56, distance: 201.2
click at [160, 57] on div "SearchWithCriteria5a2173f0-7a6b-48a5-aaeb-ae2f49c14e6e Work Title by my side" at bounding box center [577, 60] width 931 height 34
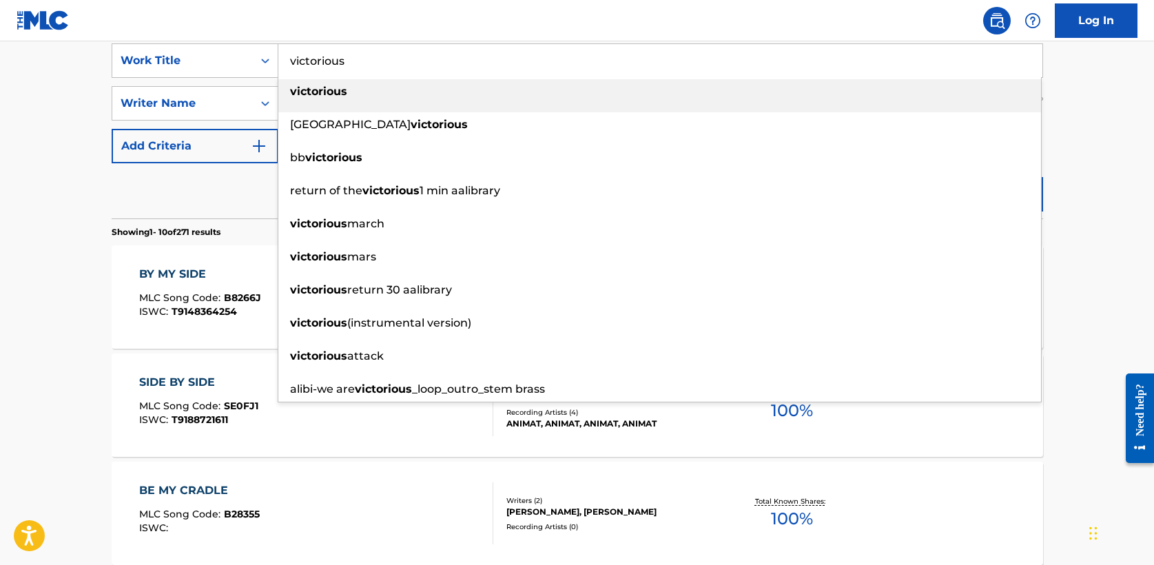
type input "victorious"
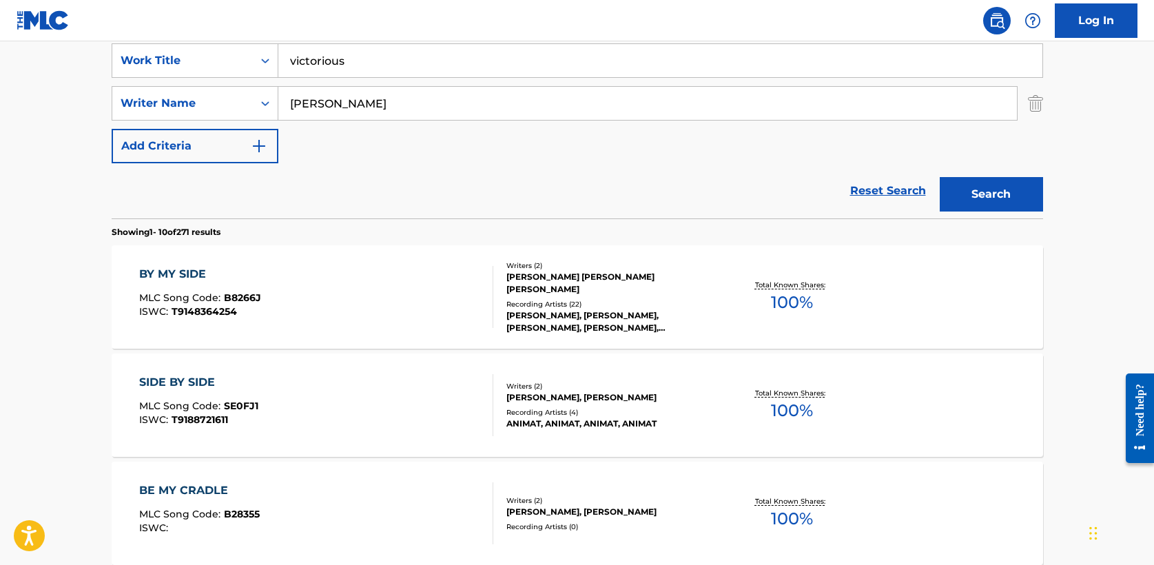
click at [958, 183] on button "Search" at bounding box center [991, 194] width 103 height 34
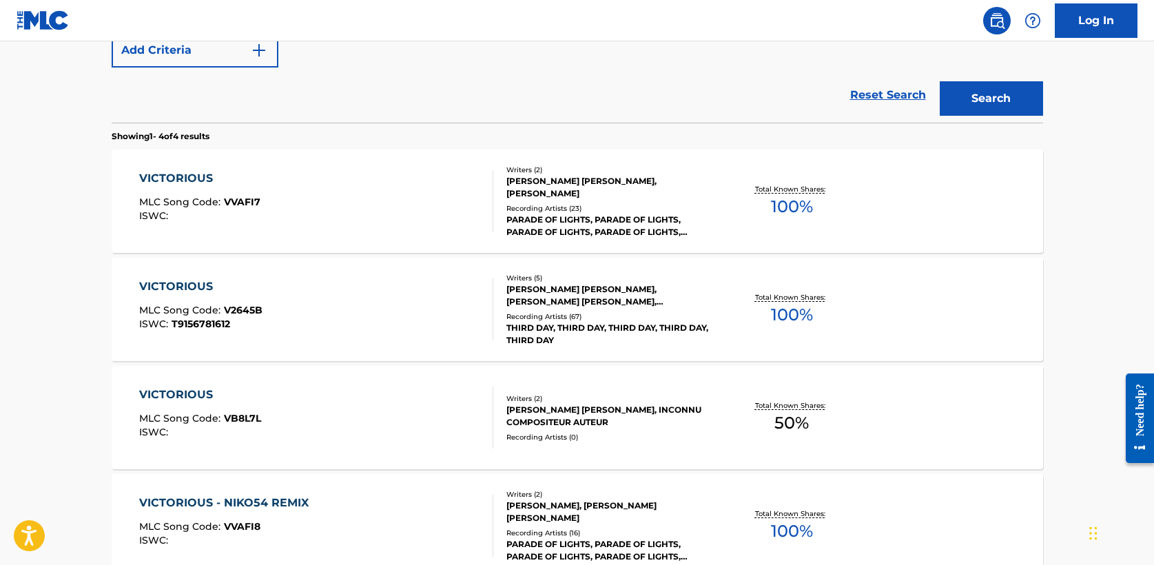
scroll to position [371, 0]
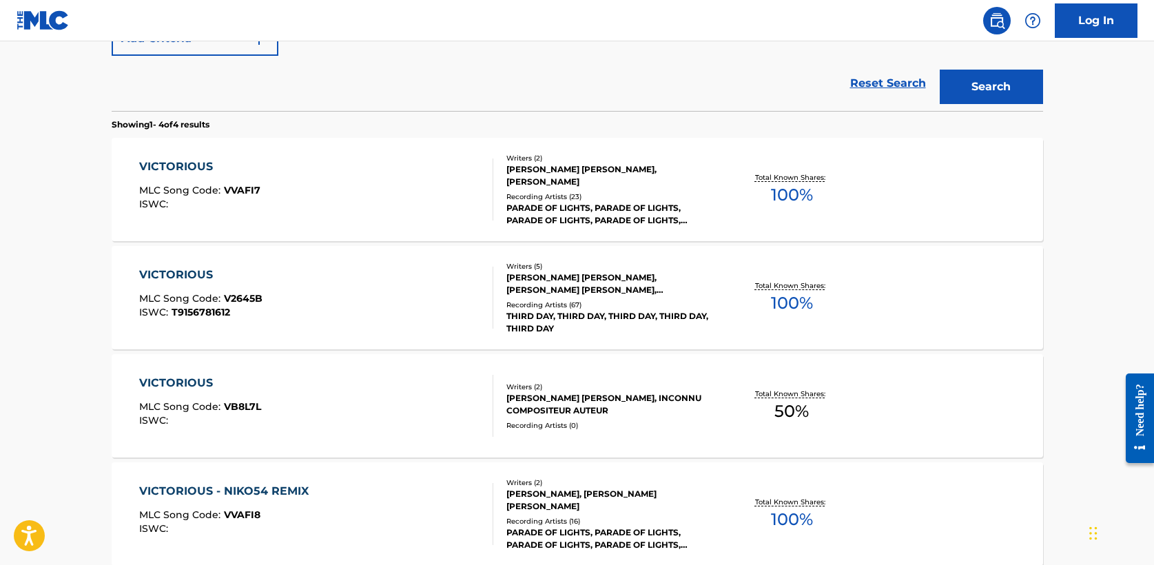
click at [203, 275] on div "VICTORIOUS" at bounding box center [200, 275] width 123 height 17
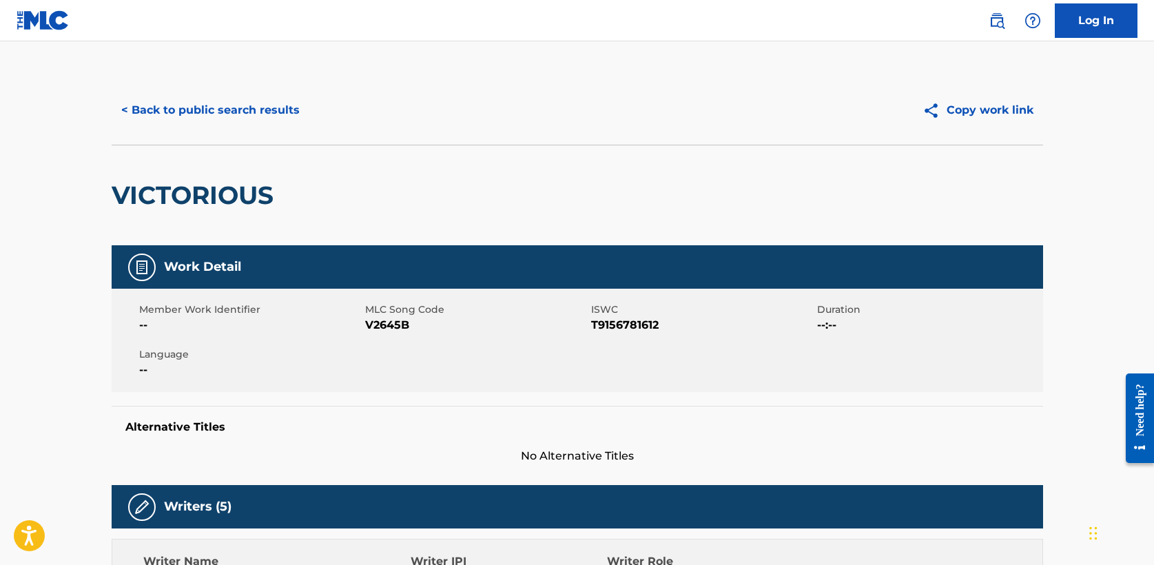
click at [187, 117] on button "< Back to public search results" at bounding box center [211, 110] width 198 height 34
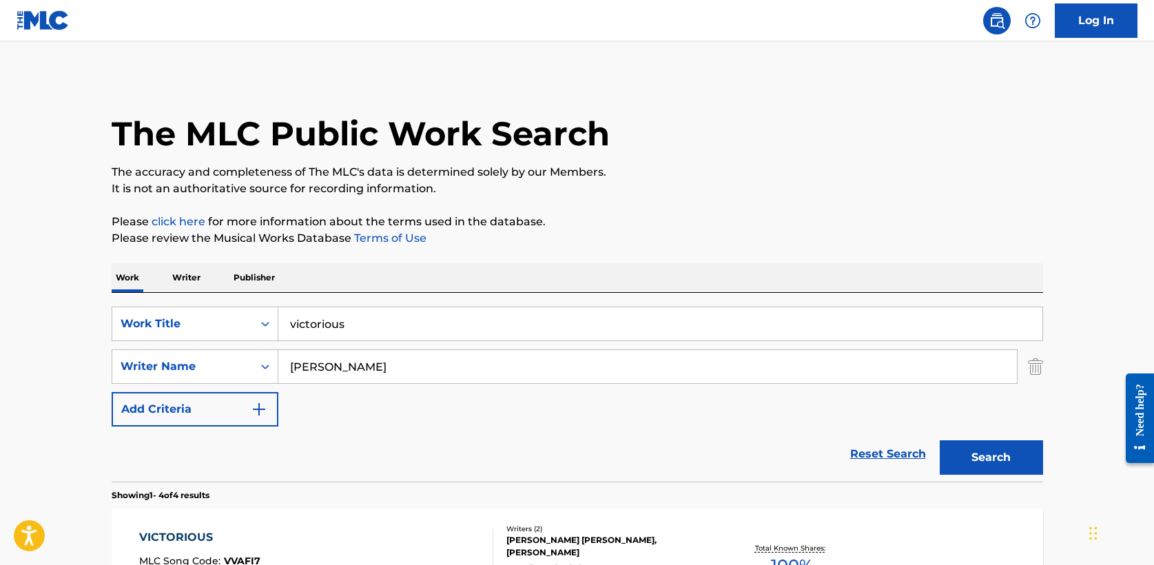
drag, startPoint x: 92, startPoint y: 329, endPoint x: 2, endPoint y: 324, distance: 90.4
click at [2, 324] on main "The MLC Public Work Search The accuracy and completeness of The MLC's data is d…" at bounding box center [577, 524] width 1154 height 966
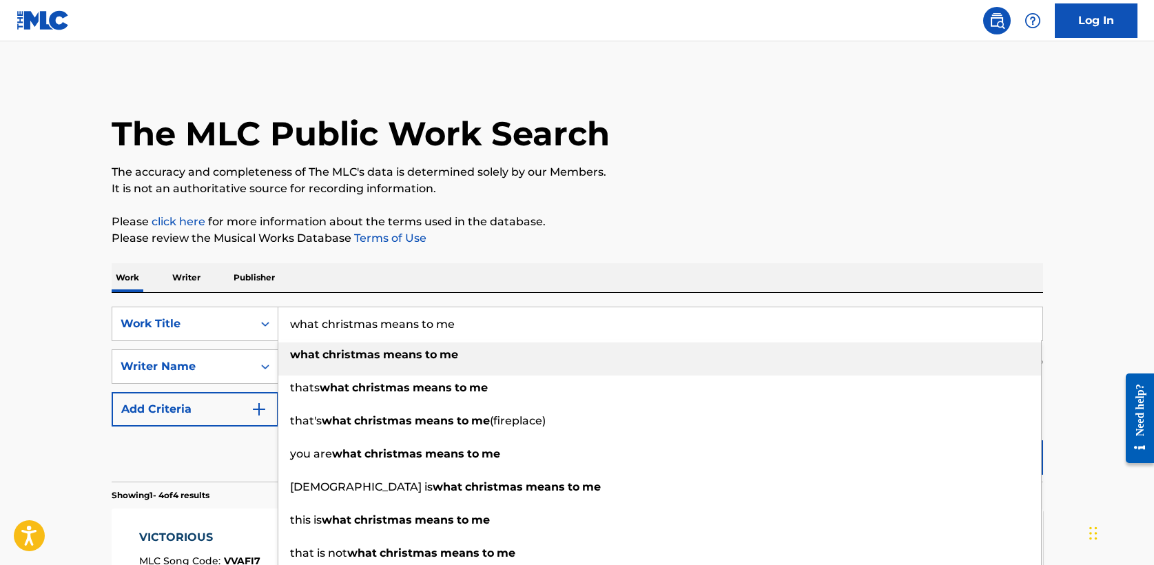
type input "what christmas means to me"
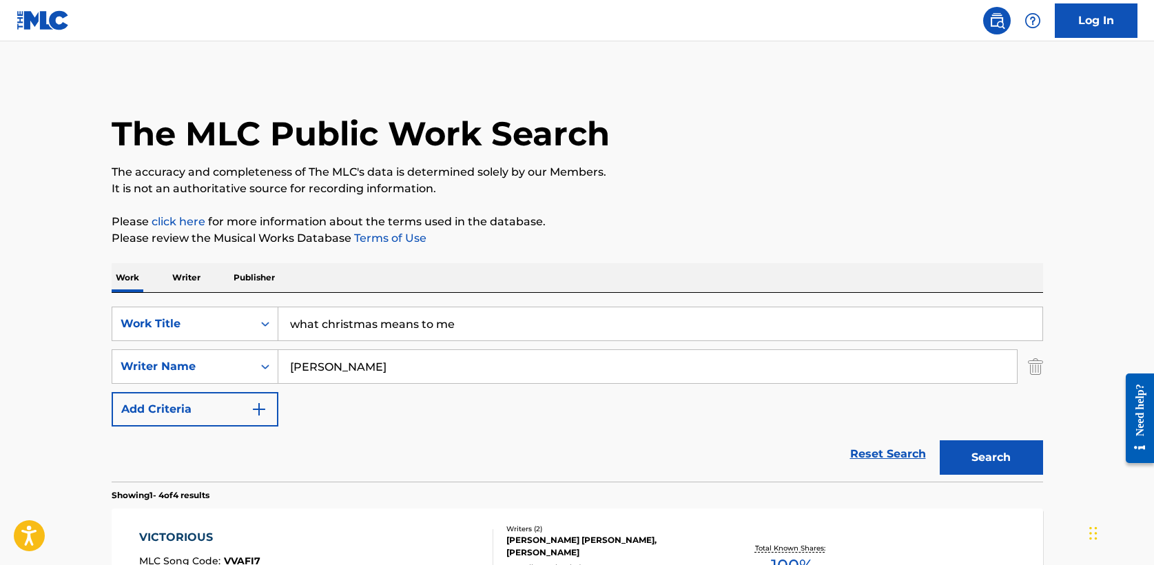
type input "[PERSON_NAME]"
click at [991, 454] on button "Search" at bounding box center [991, 457] width 103 height 34
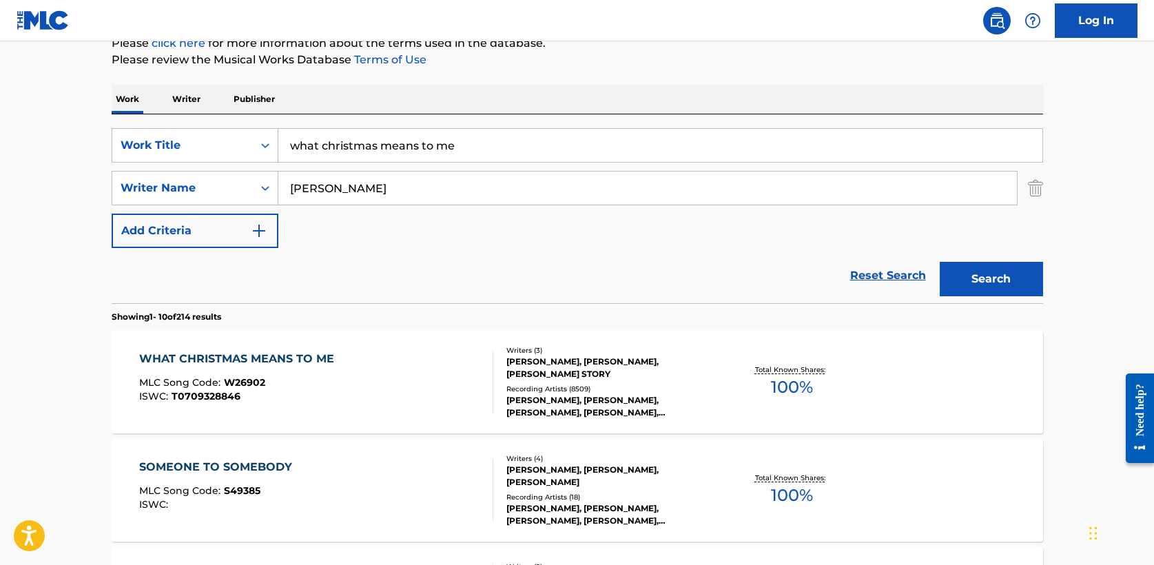
scroll to position [189, 0]
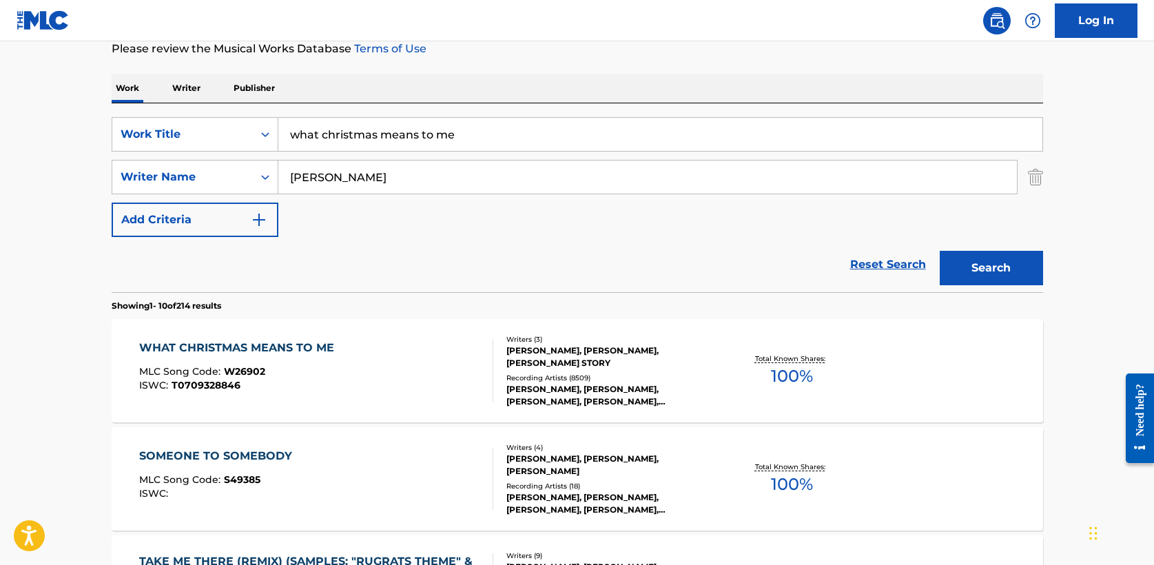
click at [300, 349] on div "WHAT CHRISTMAS MEANS TO ME" at bounding box center [240, 348] width 202 height 17
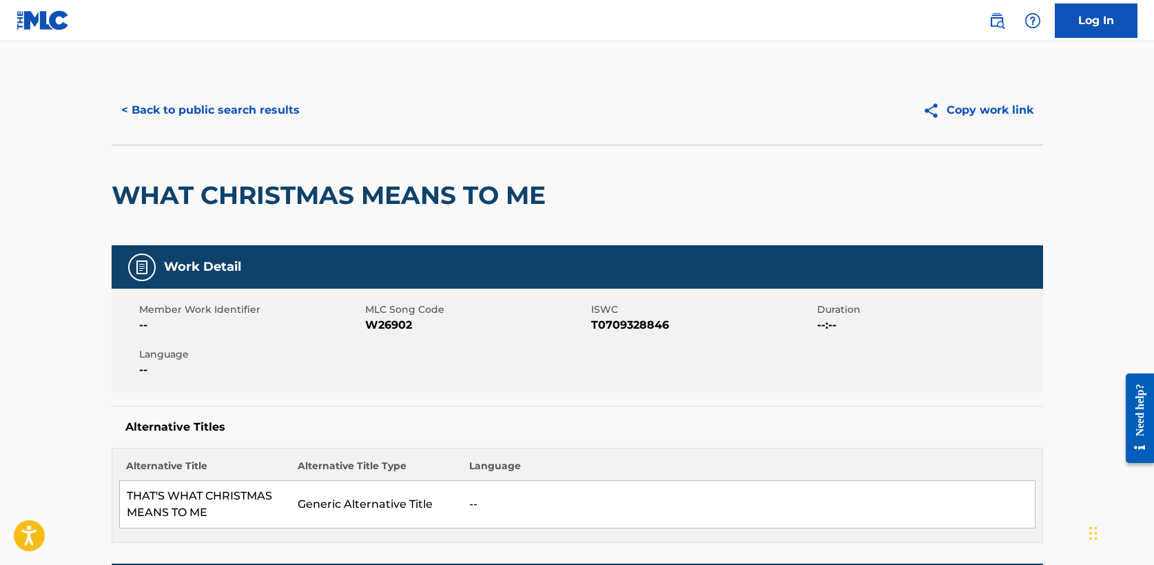
click at [267, 107] on button "< Back to public search results" at bounding box center [211, 110] width 198 height 34
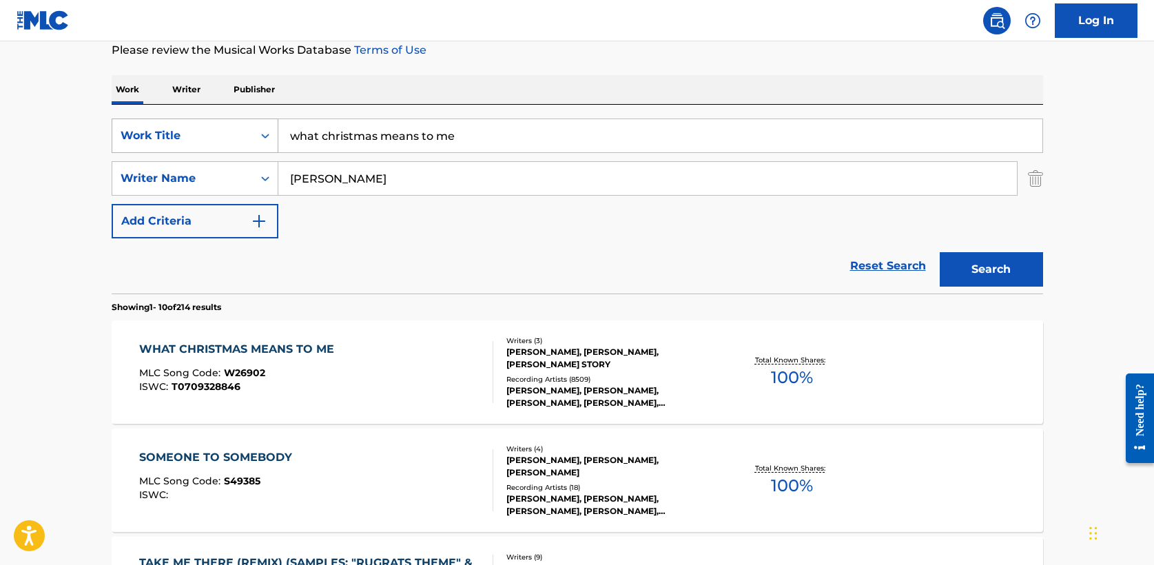
drag, startPoint x: 485, startPoint y: 138, endPoint x: 181, endPoint y: 132, distance: 303.9
click at [181, 132] on div "SearchWithCriteria5a2173f0-7a6b-48a5-aaeb-ae2f49c14e6e Work Title what christma…" at bounding box center [577, 135] width 931 height 34
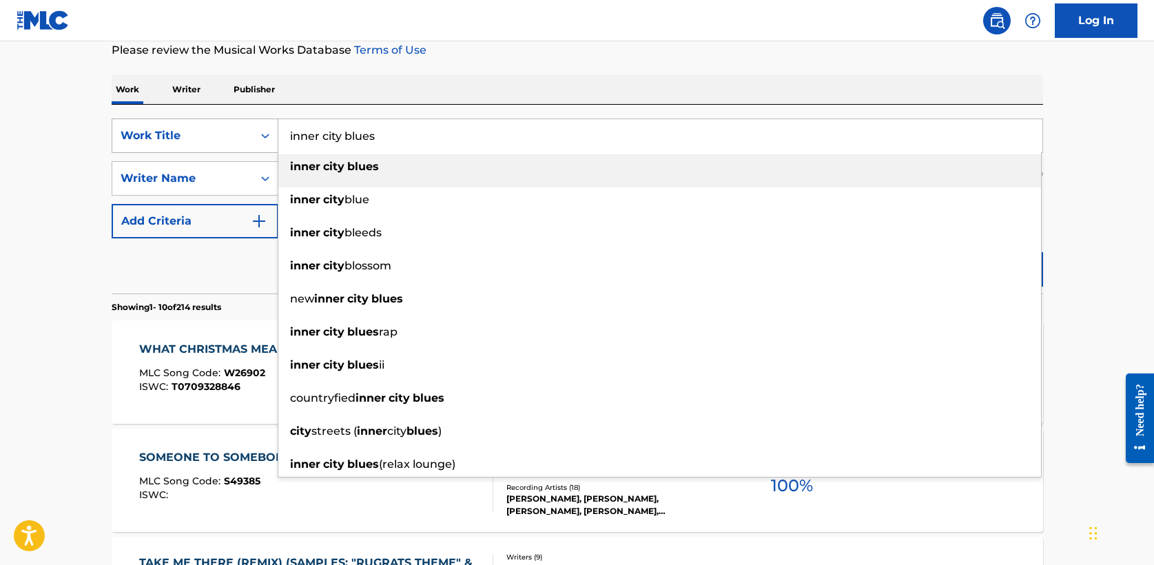
type input "inner city blues"
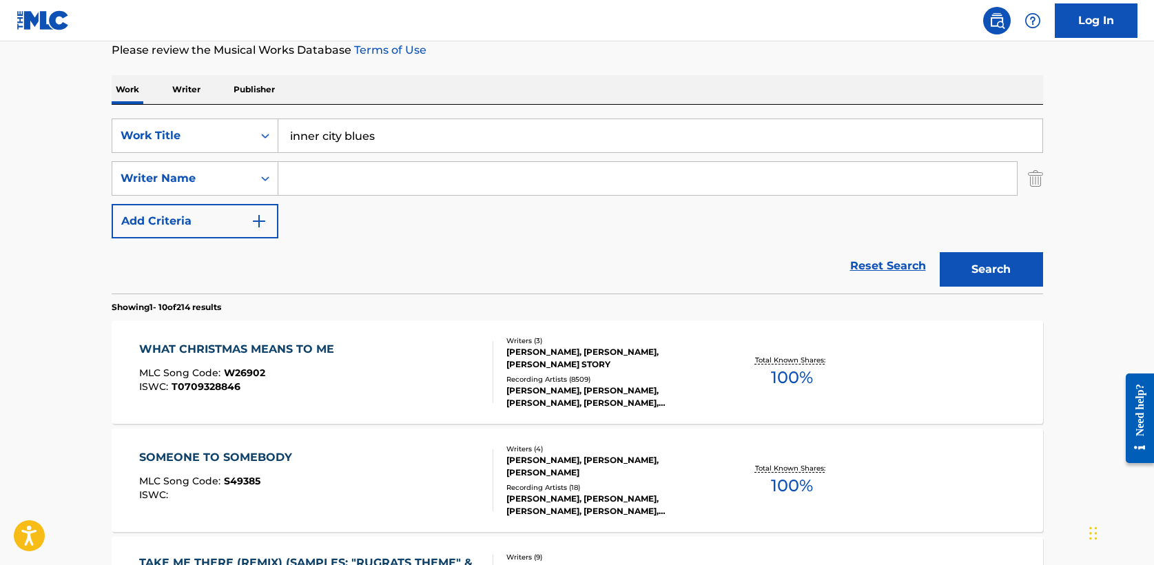
click at [978, 267] on button "Search" at bounding box center [991, 269] width 103 height 34
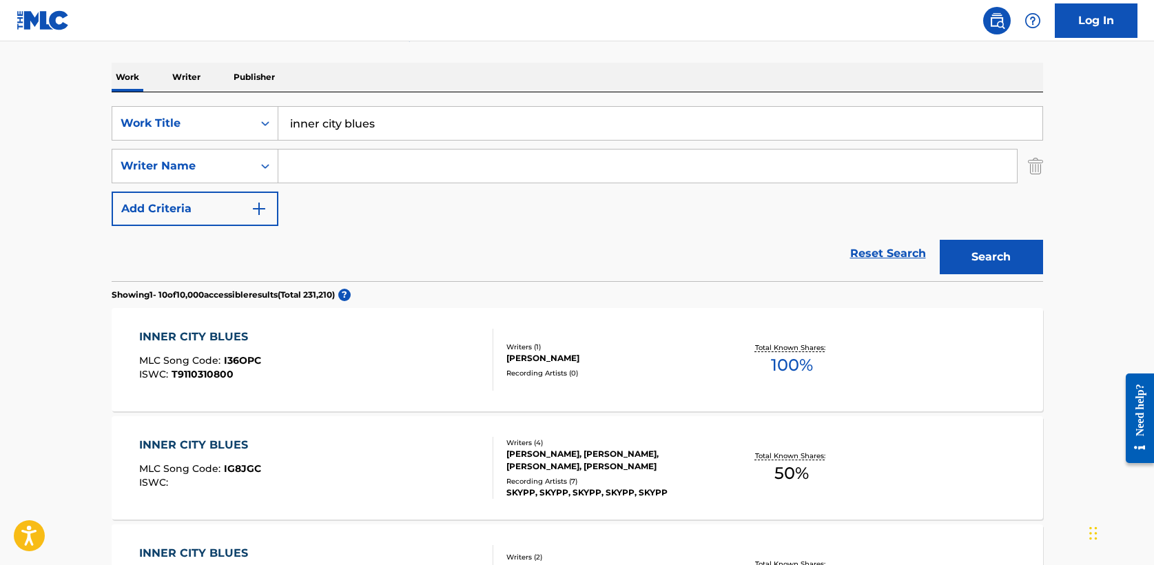
scroll to position [0, 0]
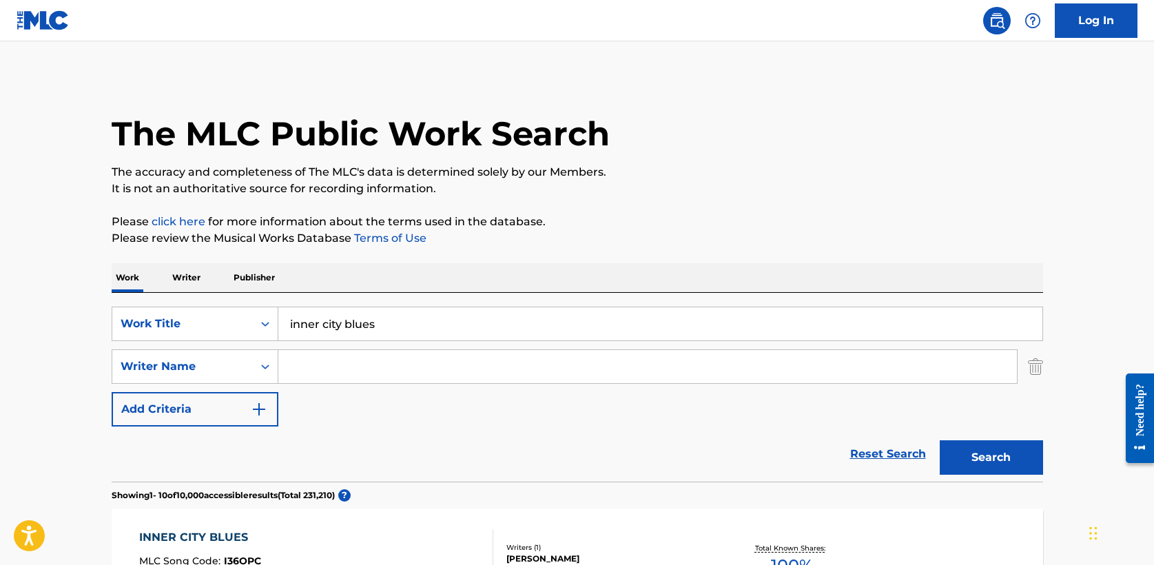
click at [322, 365] on input "Search Form" at bounding box center [647, 366] width 738 height 33
type input "gaye"
click at [953, 453] on button "Search" at bounding box center [991, 457] width 103 height 34
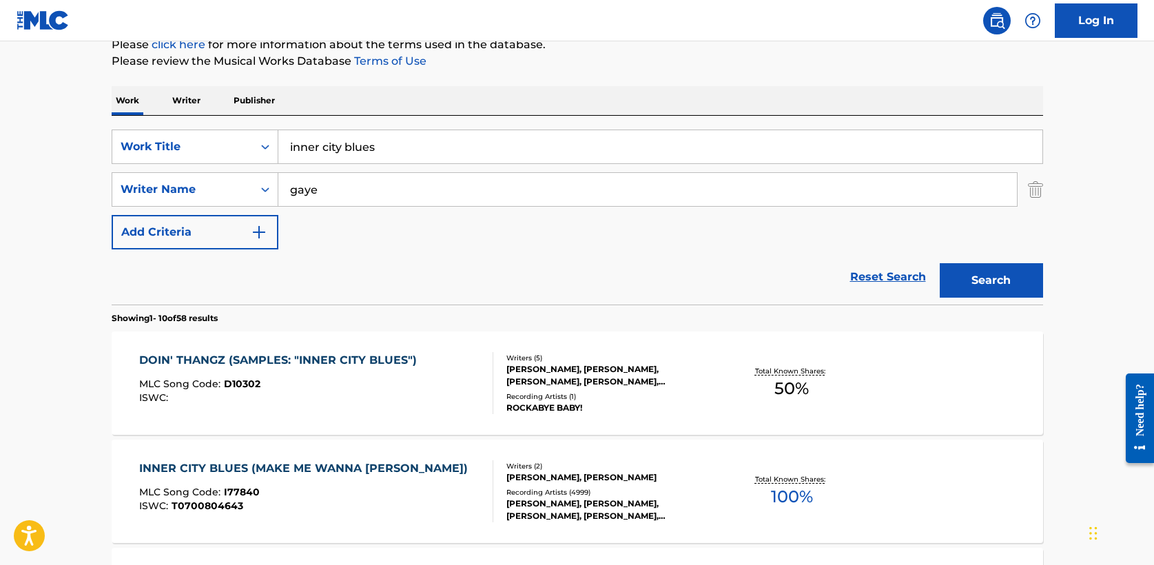
scroll to position [181, 0]
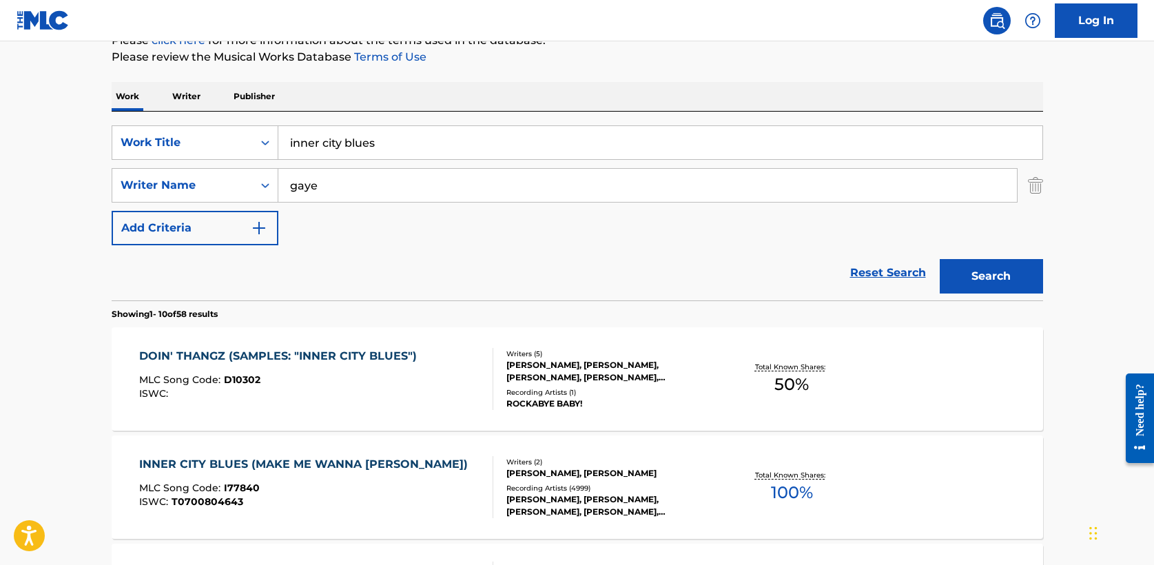
click at [282, 463] on div "INNER CITY BLUES (MAKE ME WANNA [PERSON_NAME])" at bounding box center [306, 464] width 335 height 17
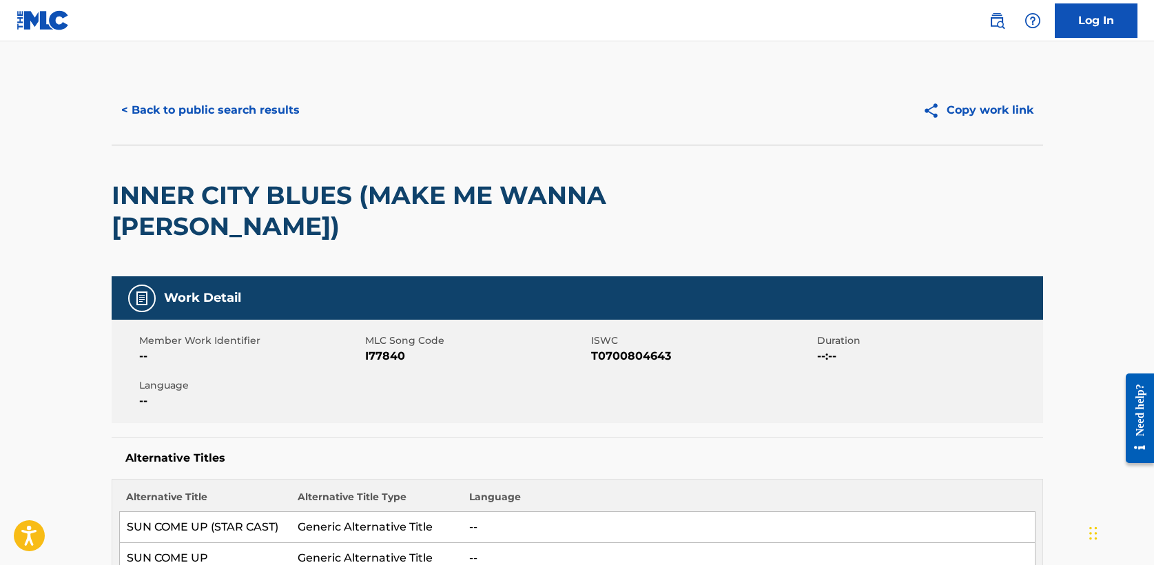
click at [200, 107] on button "< Back to public search results" at bounding box center [211, 110] width 198 height 34
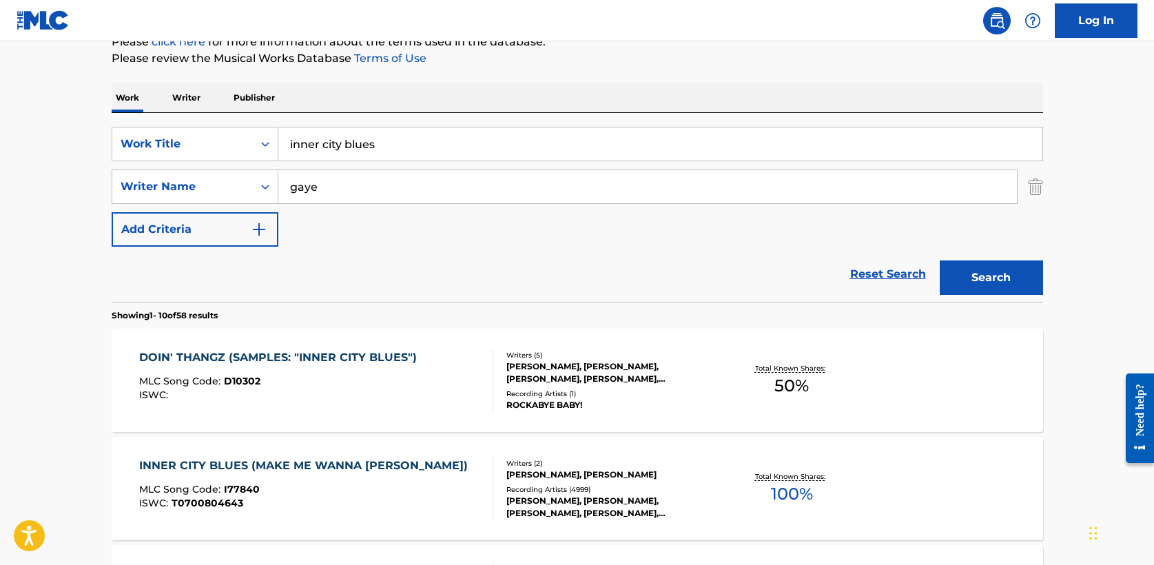
drag, startPoint x: 404, startPoint y: 142, endPoint x: 70, endPoint y: 133, distance: 333.5
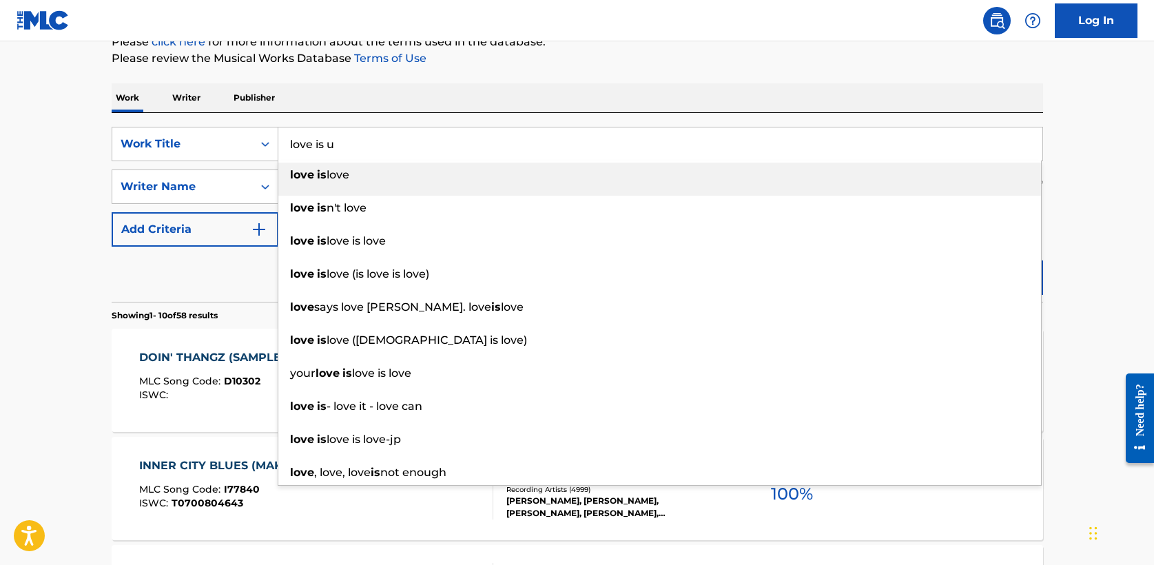
type input "love is u"
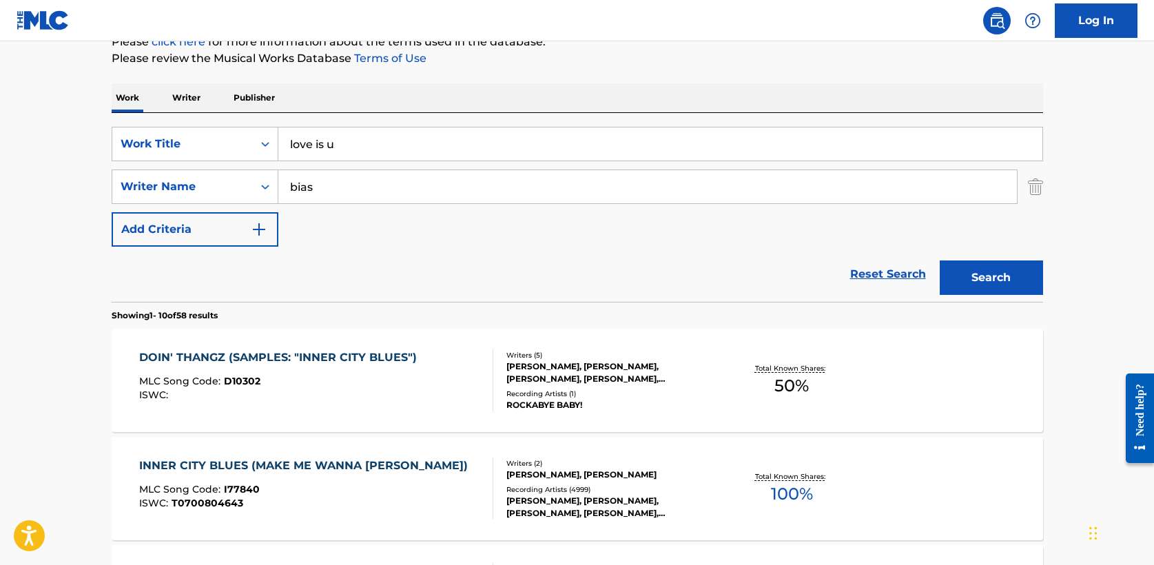
type input "bias"
click at [940, 260] on button "Search" at bounding box center [991, 277] width 103 height 34
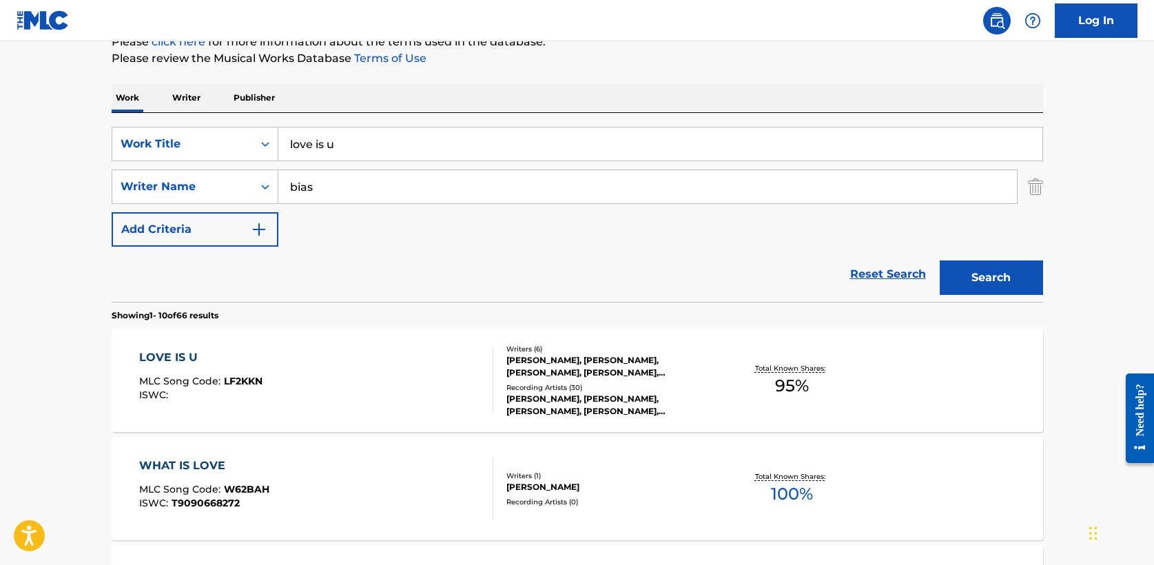
click at [185, 356] on div "LOVE IS U" at bounding box center [200, 357] width 123 height 17
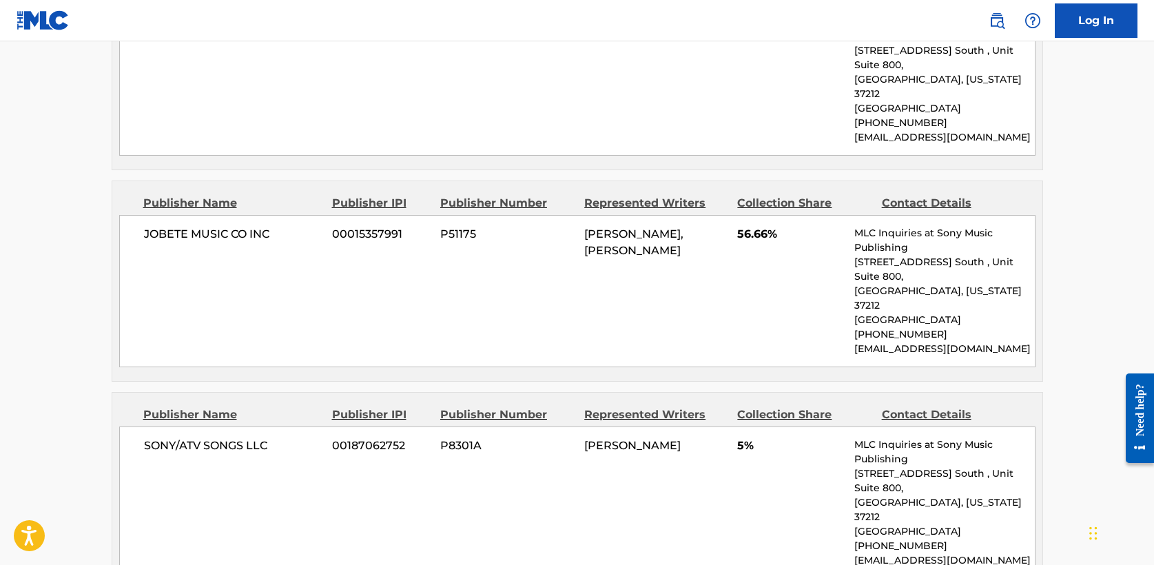
scroll to position [1015, 0]
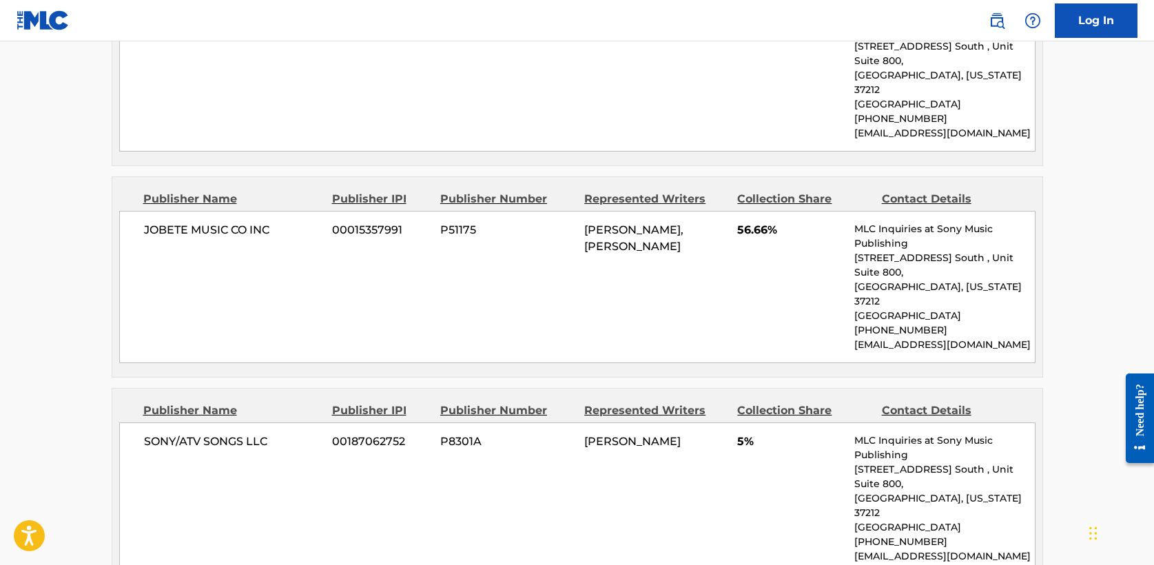
scroll to position [180, 0]
